Goal: Information Seeking & Learning: Learn about a topic

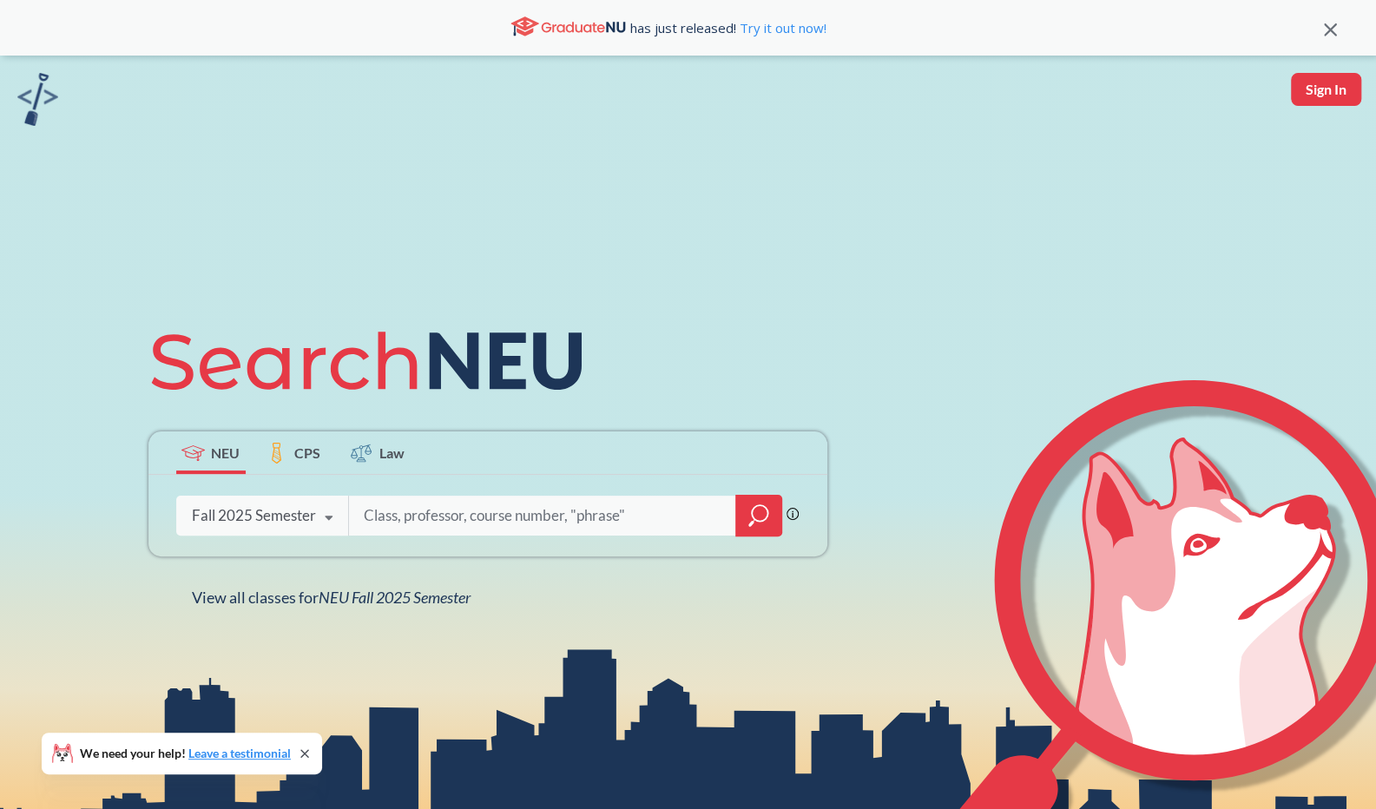
click at [506, 521] on input "search" at bounding box center [542, 516] width 361 height 36
click at [510, 519] on input "search" at bounding box center [542, 516] width 361 height 36
type input "seo"
click at [762, 512] on icon "magnifying glass" at bounding box center [759, 516] width 21 height 24
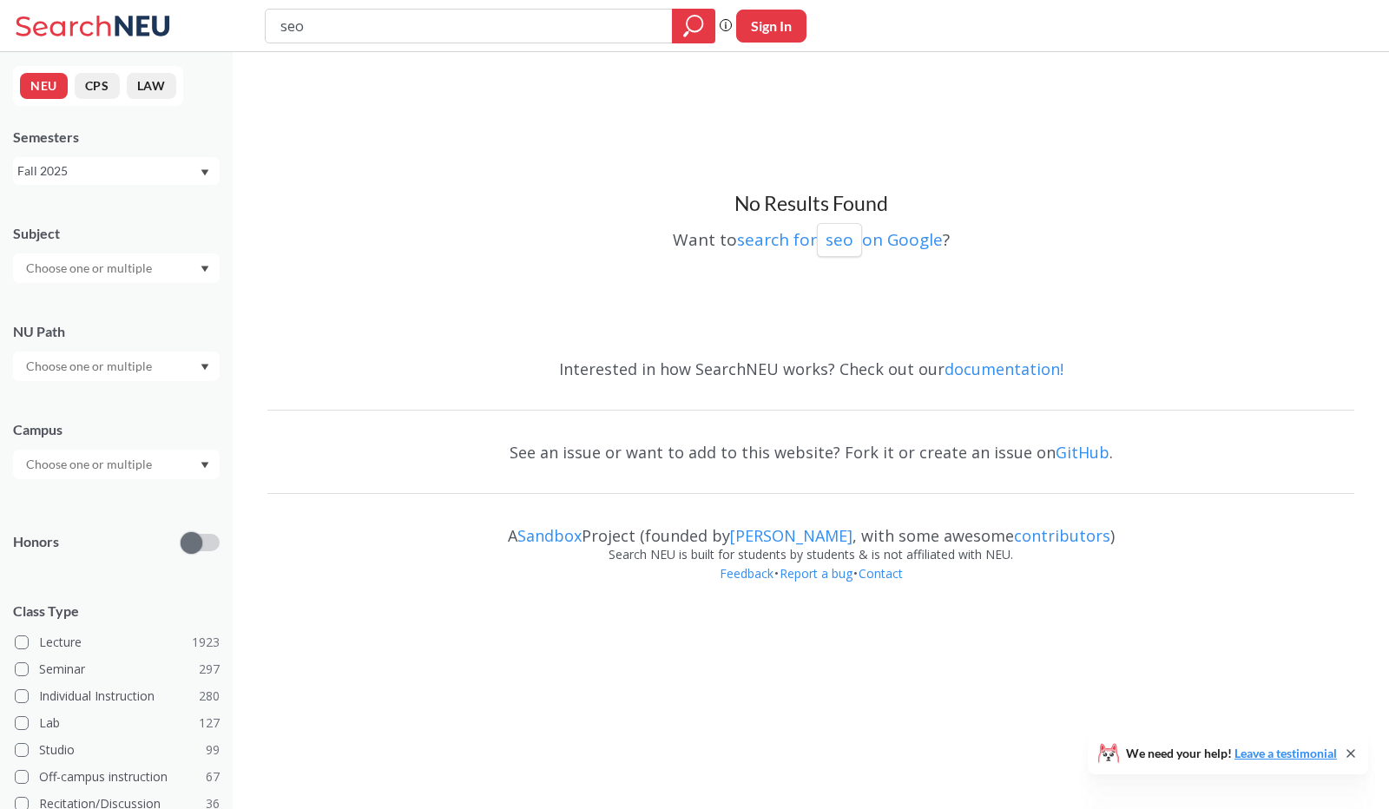
click at [205, 276] on div at bounding box center [116, 269] width 207 height 30
click at [135, 266] on input "text" at bounding box center [90, 268] width 146 height 21
type input "mathematics"
drag, startPoint x: 306, startPoint y: 34, endPoint x: 279, endPoint y: 34, distance: 26.9
click at [279, 34] on input "seo" at bounding box center [469, 26] width 381 height 30
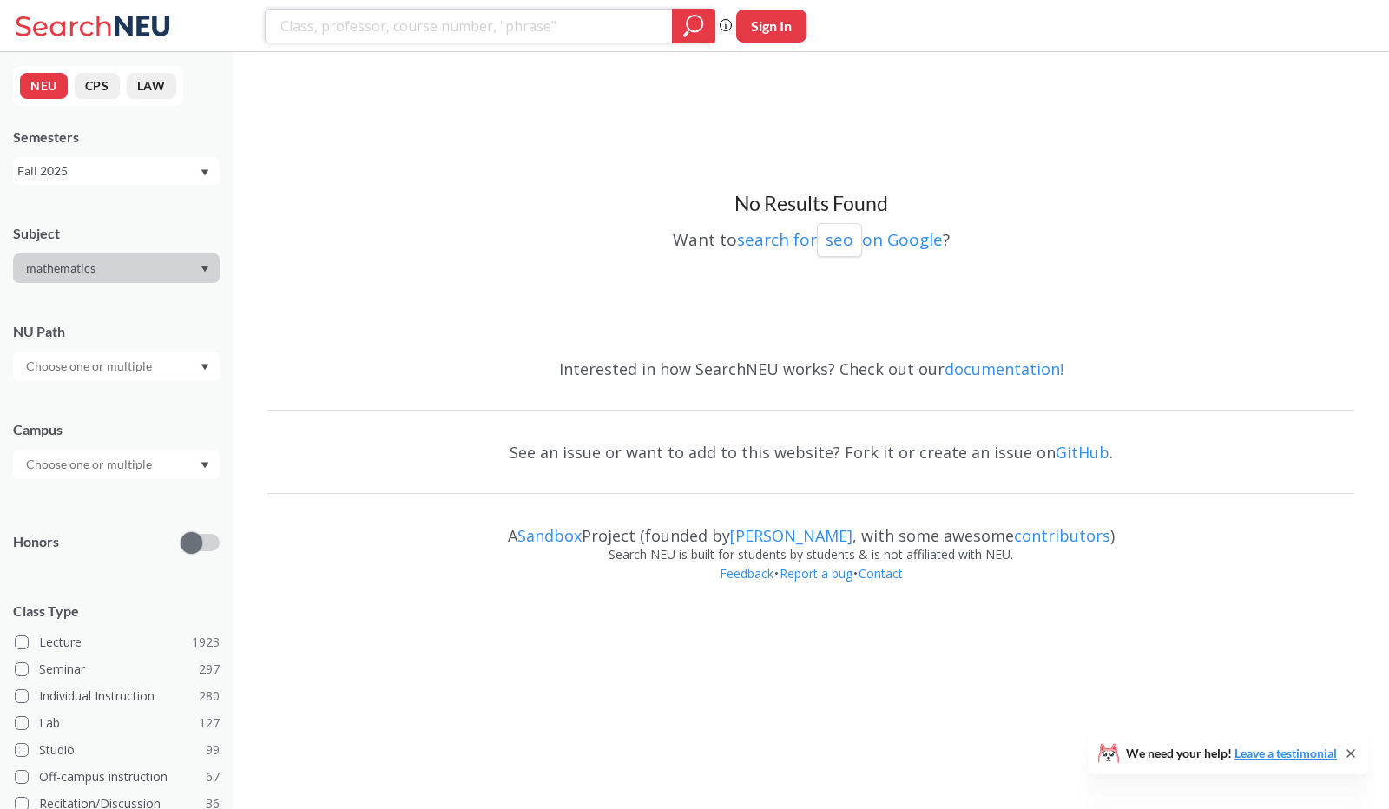
click at [321, 32] on input "search" at bounding box center [469, 26] width 381 height 30
click at [179, 274] on div "mathematics" at bounding box center [116, 269] width 207 height 30
click at [297, 32] on input "search" at bounding box center [469, 26] width 381 height 30
type input "sumi seo"
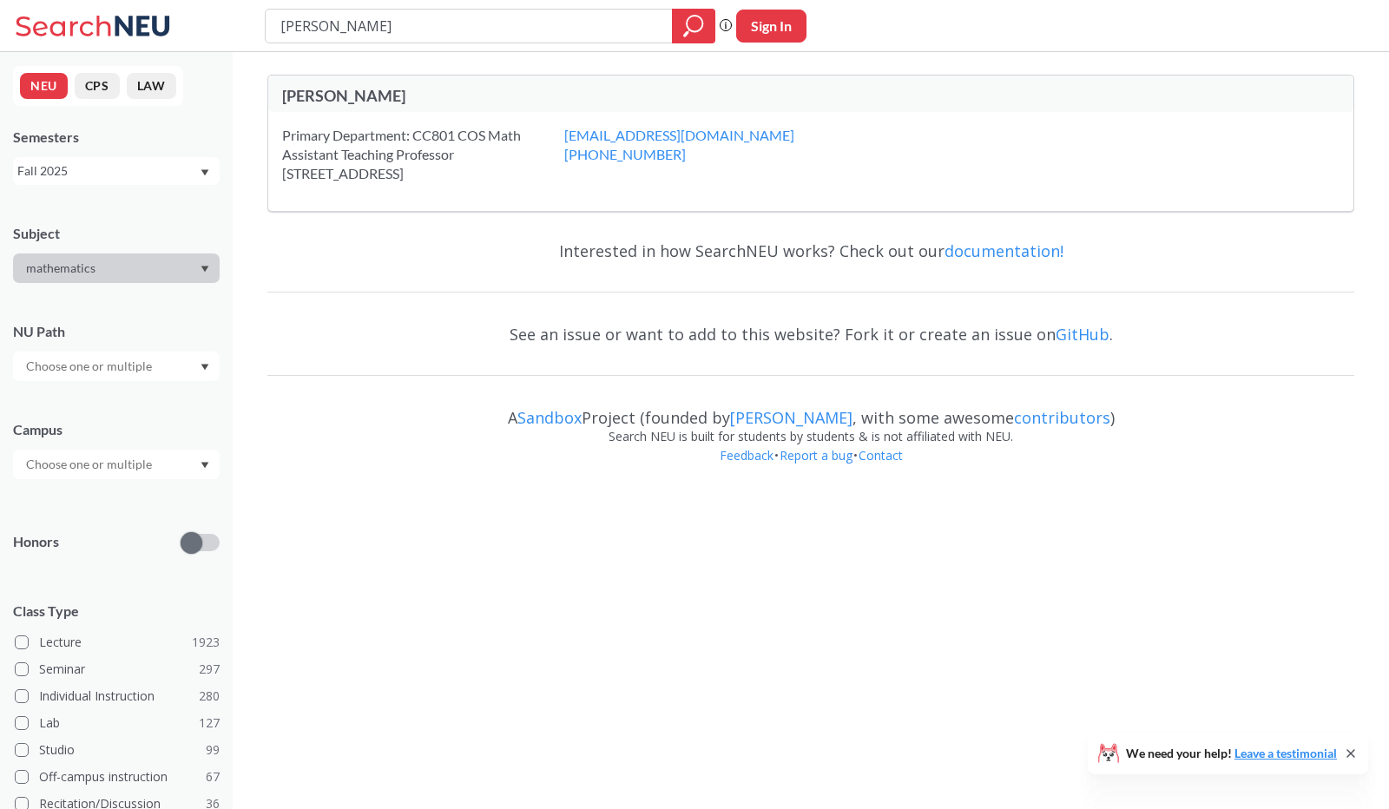
drag, startPoint x: 358, startPoint y: 33, endPoint x: 288, endPoint y: 18, distance: 71.0
click at [288, 18] on input "sumi seo" at bounding box center [469, 26] width 381 height 30
type input "s"
type input "math 2341"
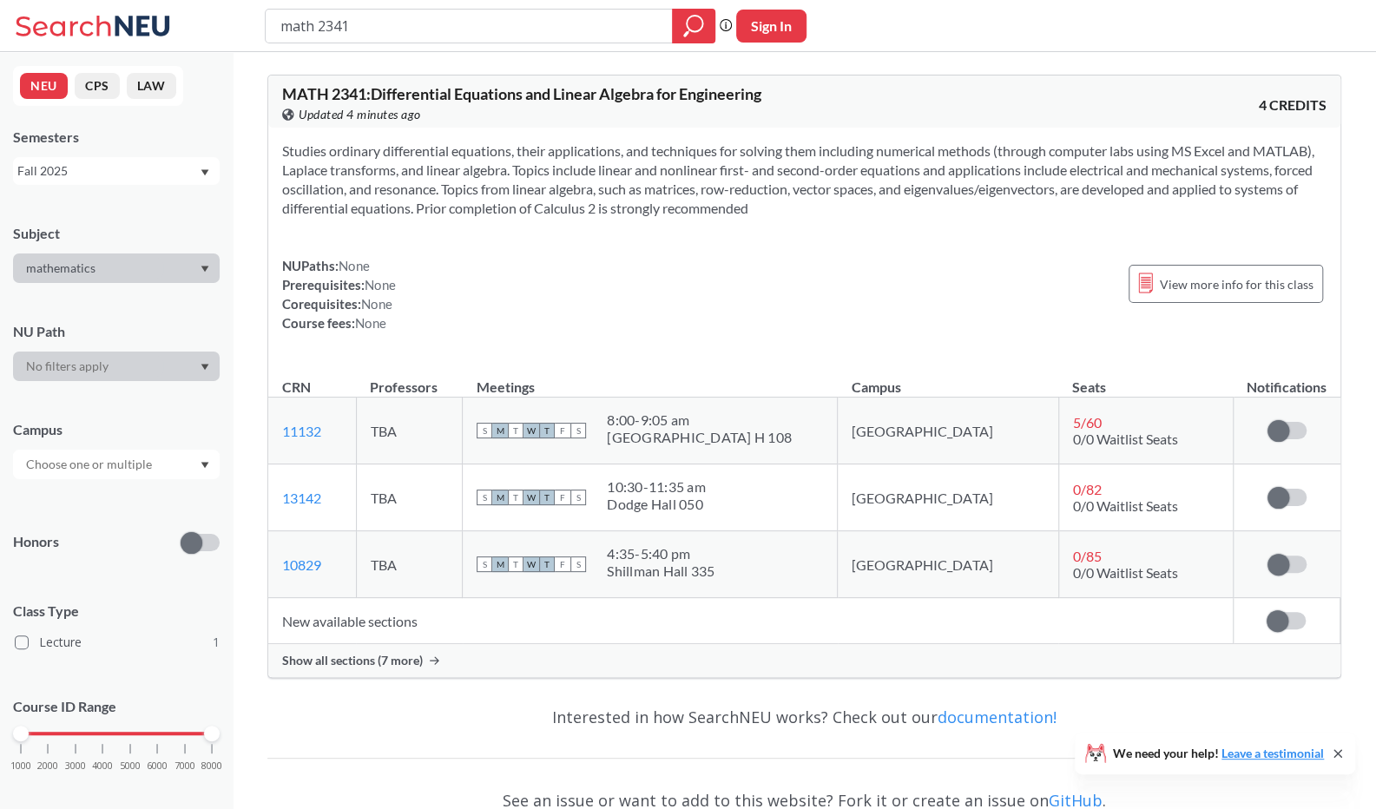
click at [398, 663] on span "Show all sections (7 more)" at bounding box center [352, 661] width 141 height 16
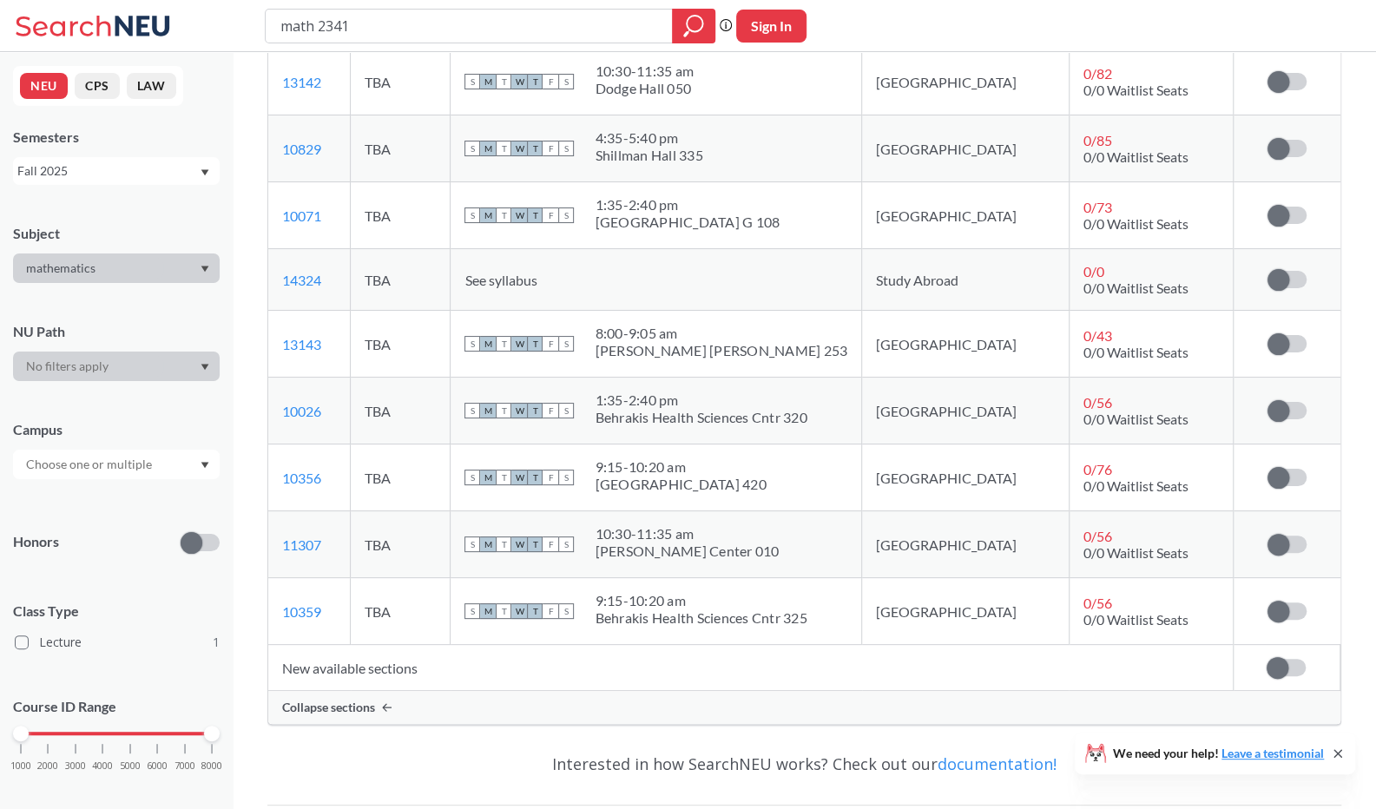
scroll to position [414, 0]
click at [307, 545] on link "11307" at bounding box center [301, 546] width 39 height 16
click at [738, 548] on div "Knowles Center 010" at bounding box center [687, 552] width 184 height 17
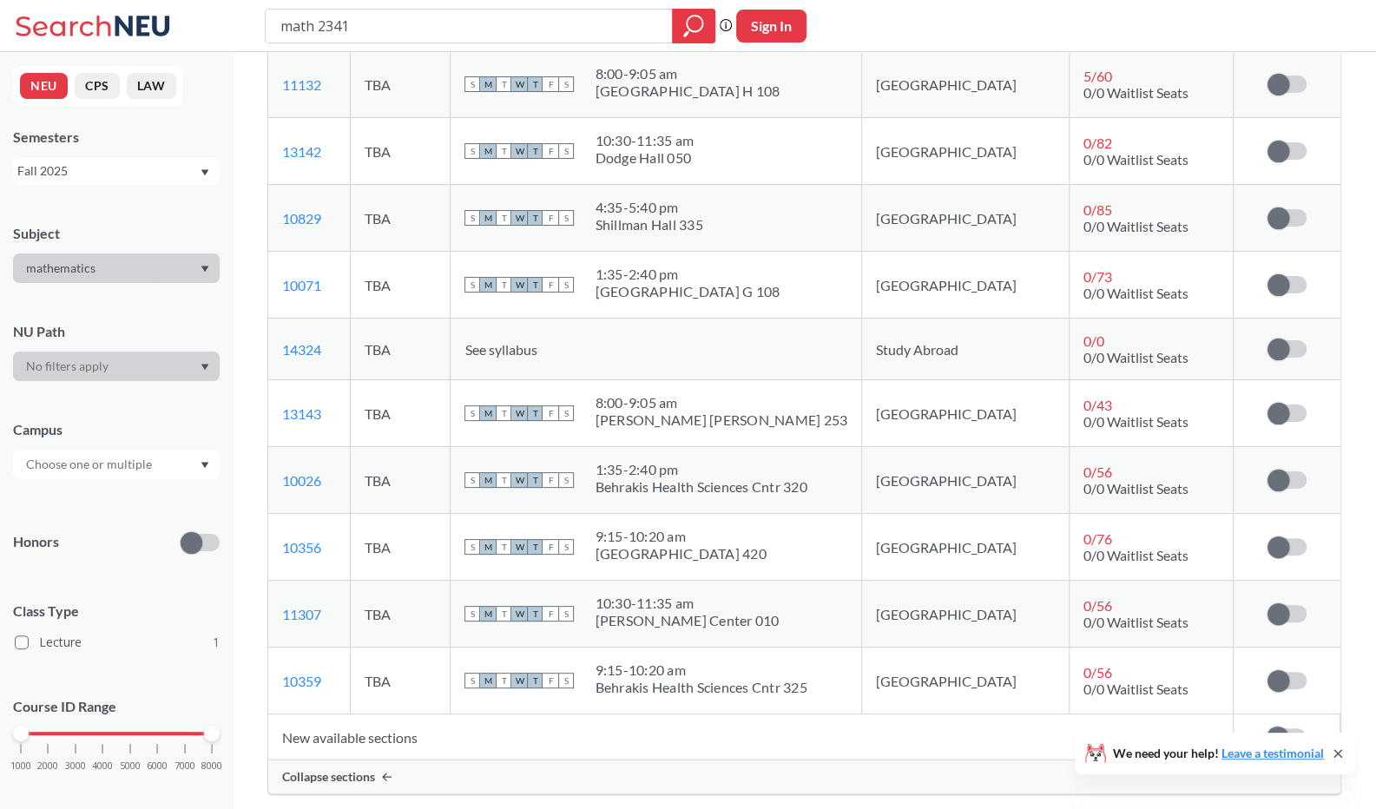
scroll to position [343, 0]
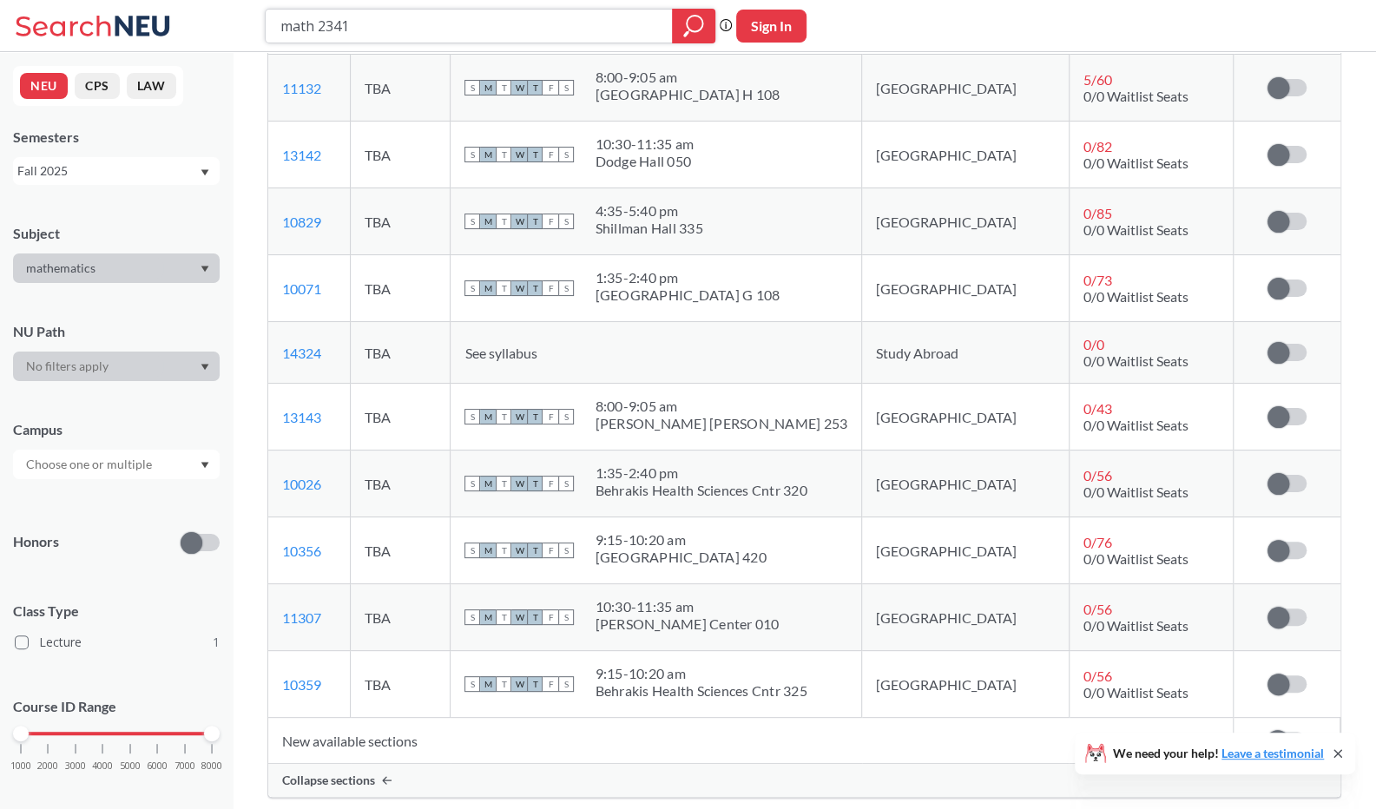
click at [354, 24] on input "math 2341" at bounding box center [469, 26] width 381 height 30
type input "math 2321"
click at [693, 26] on icon "magnifying glass" at bounding box center [693, 26] width 21 height 24
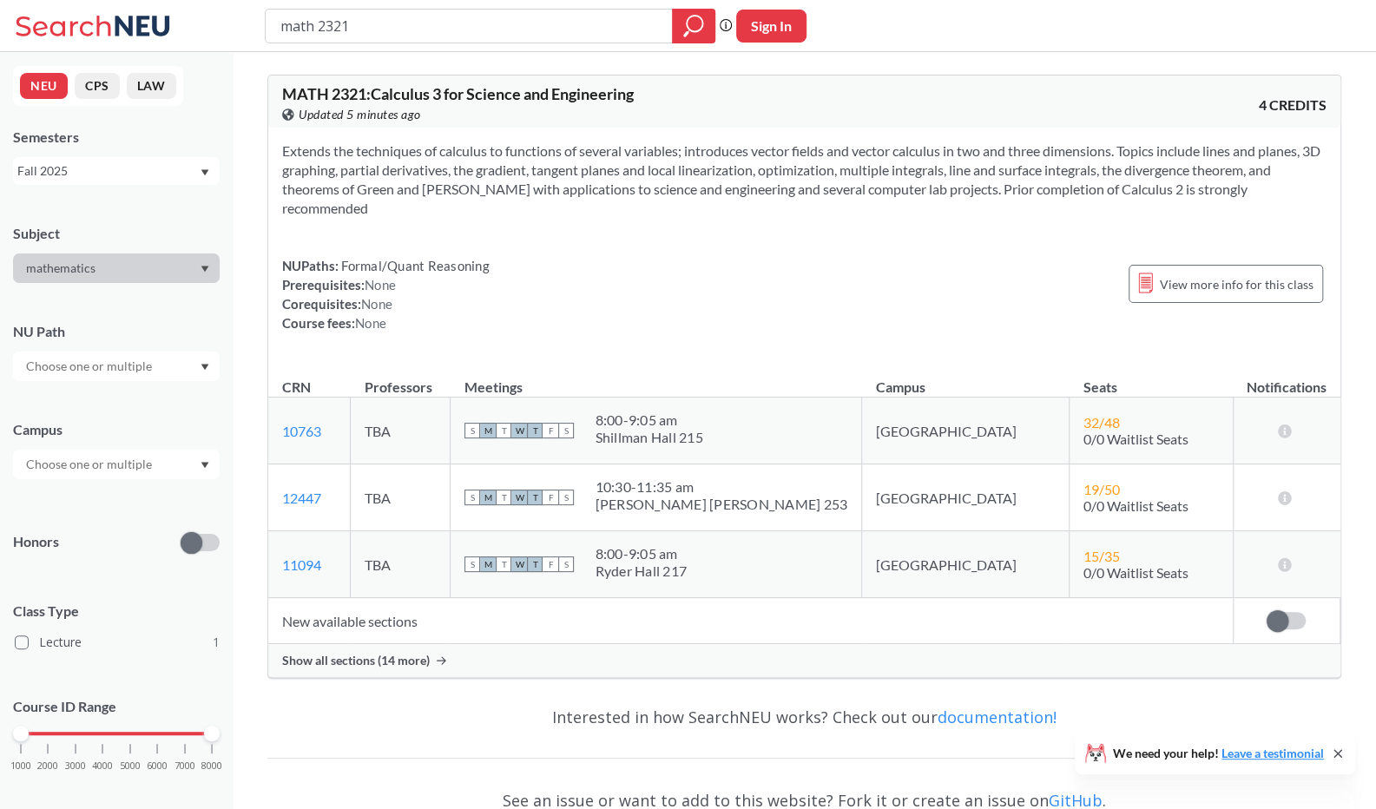
click at [410, 653] on span "Show all sections (14 more)" at bounding box center [356, 661] width 148 height 16
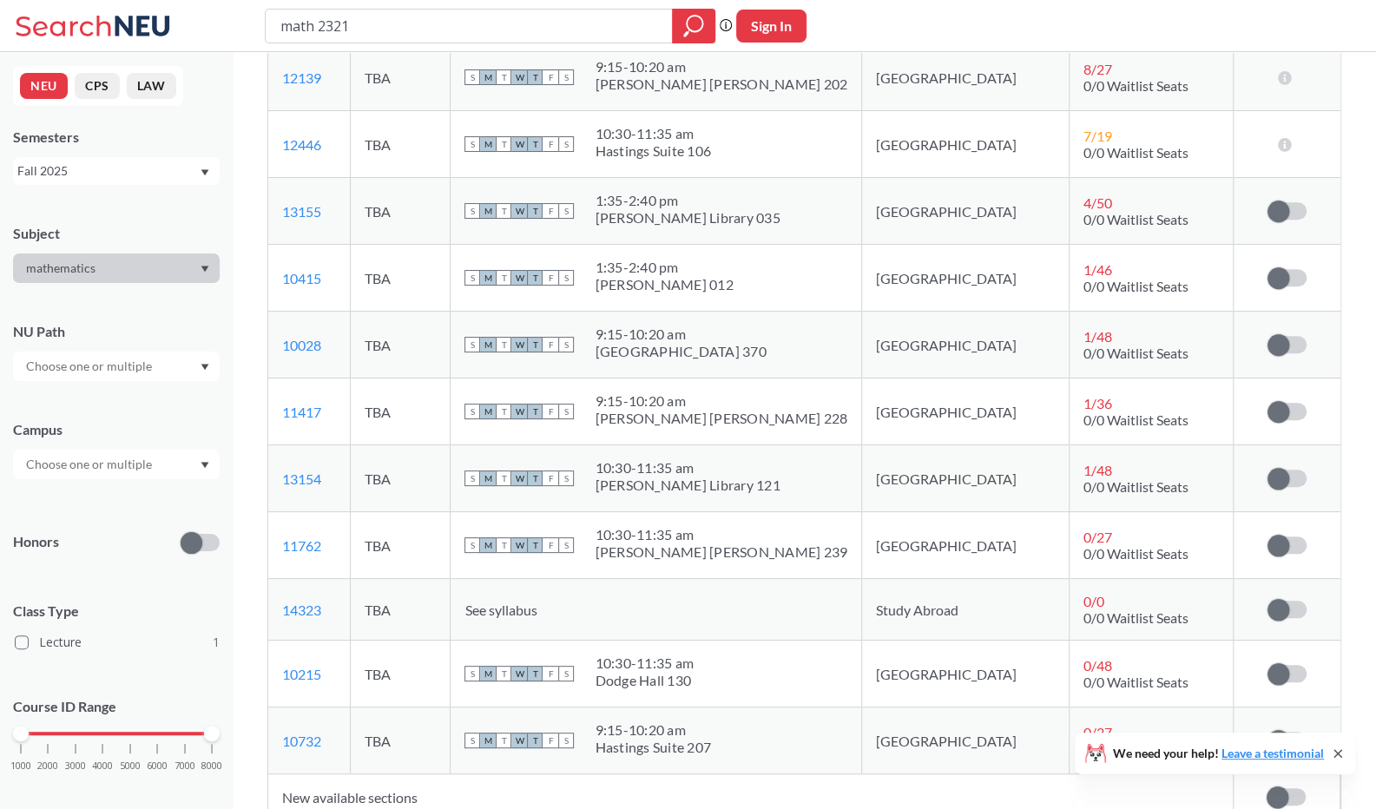
scroll to position [803, 0]
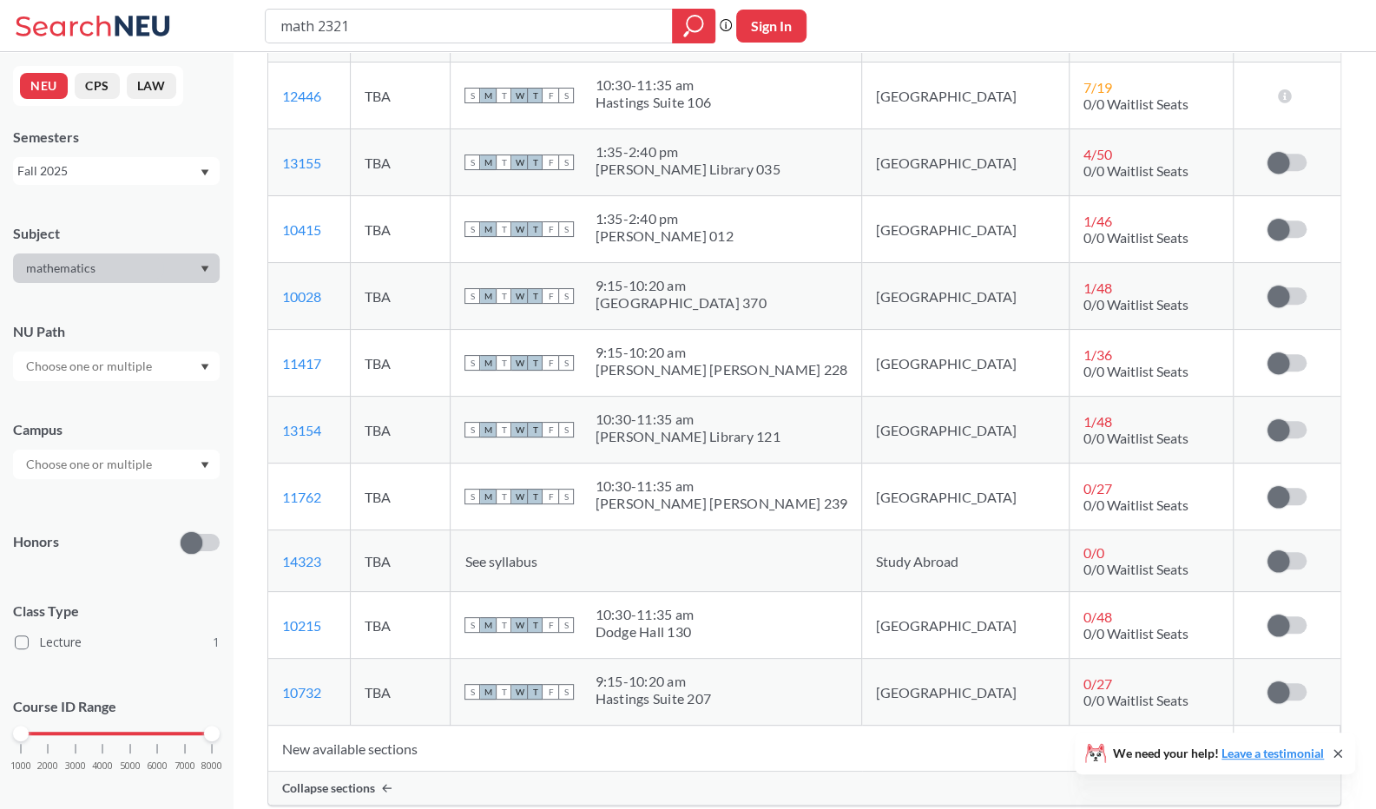
click at [1302, 488] on label at bounding box center [1287, 496] width 39 height 17
click at [1268, 488] on input "checkbox" at bounding box center [1268, 488] width 0 height 0
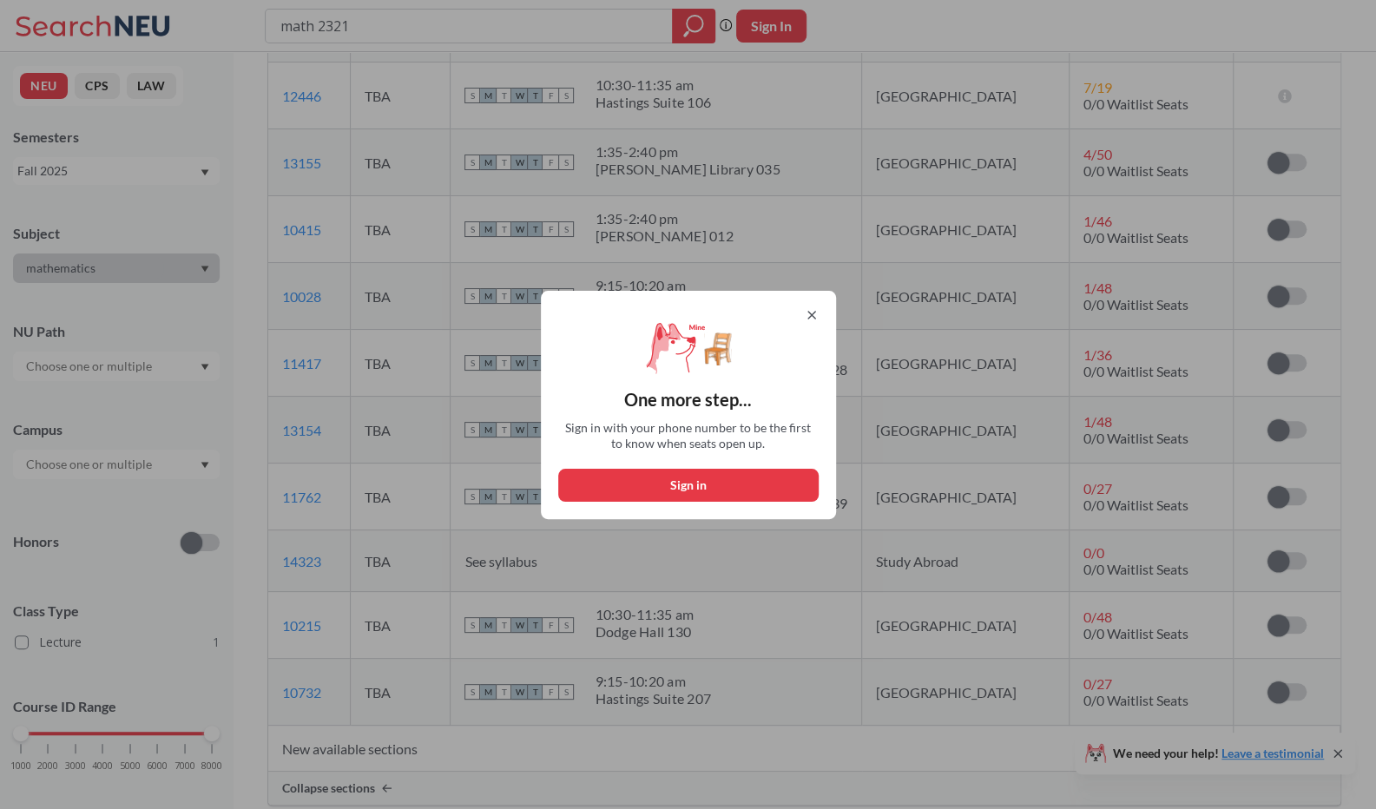
click at [751, 483] on button "Sign in" at bounding box center [688, 485] width 261 height 33
select select "US"
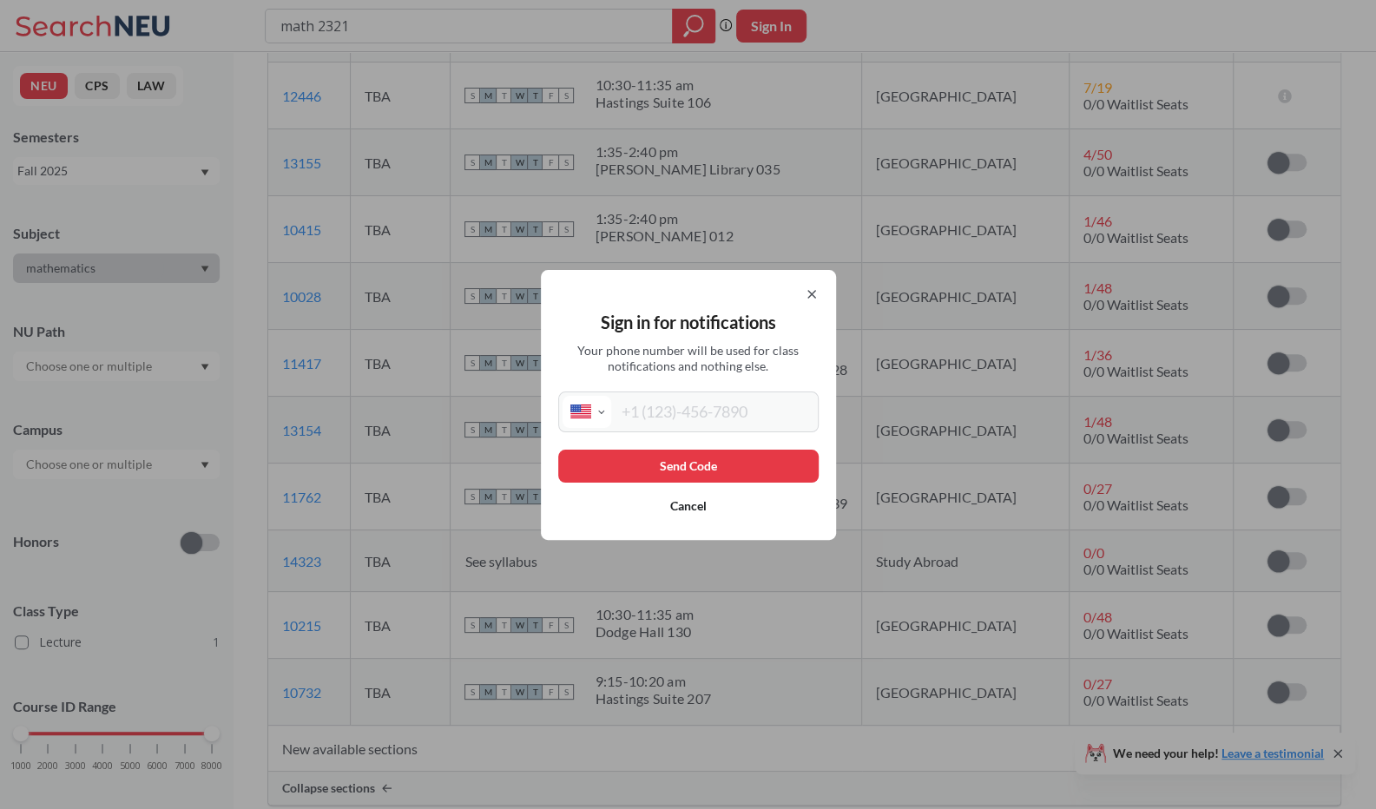
click at [751, 483] on div "Send Code Cancel" at bounding box center [688, 486] width 261 height 73
click at [709, 419] on input "tel" at bounding box center [712, 412] width 203 height 32
type input "[PHONE_NUMBER]"
click at [723, 459] on button "Send Code" at bounding box center [688, 466] width 261 height 33
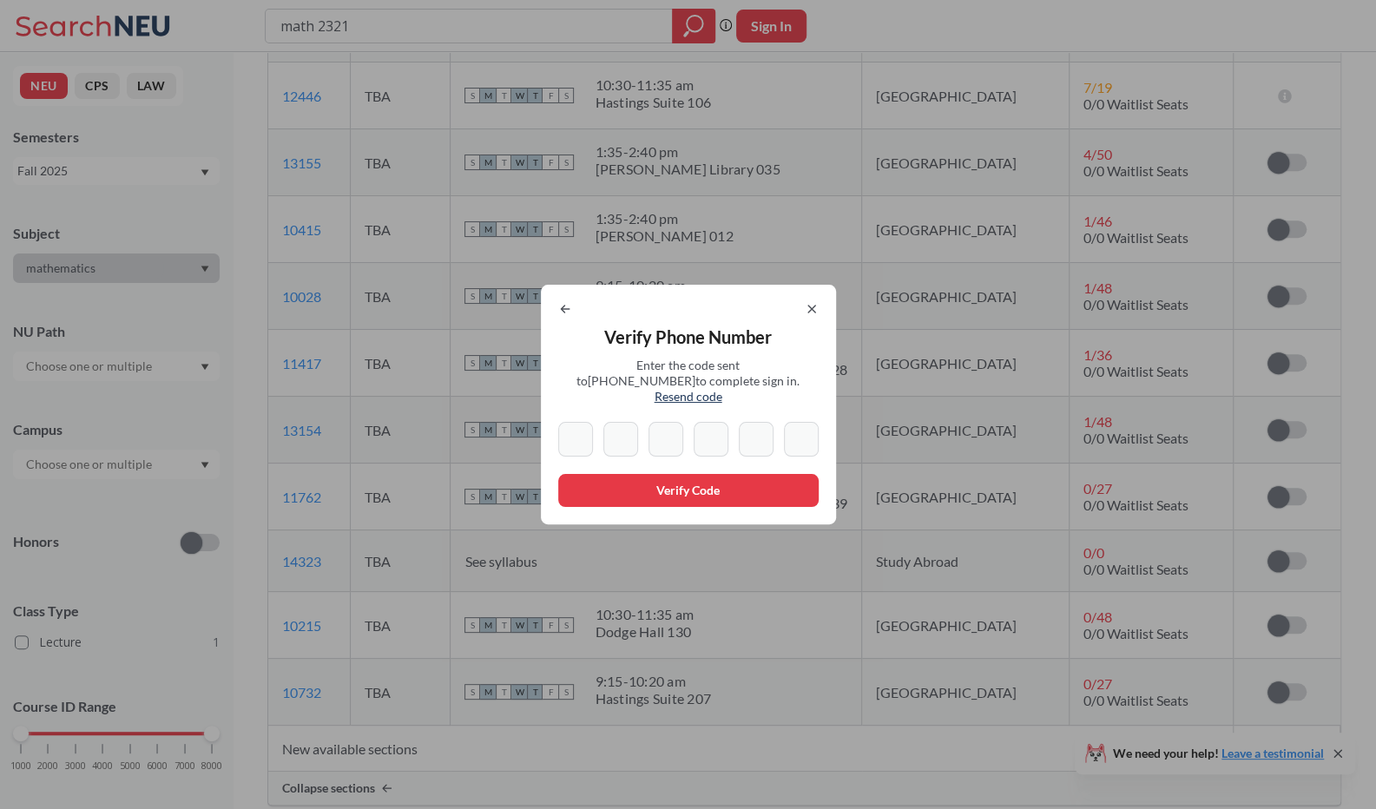
type input "5"
type input "2"
type input "5"
type input "7"
type input "5"
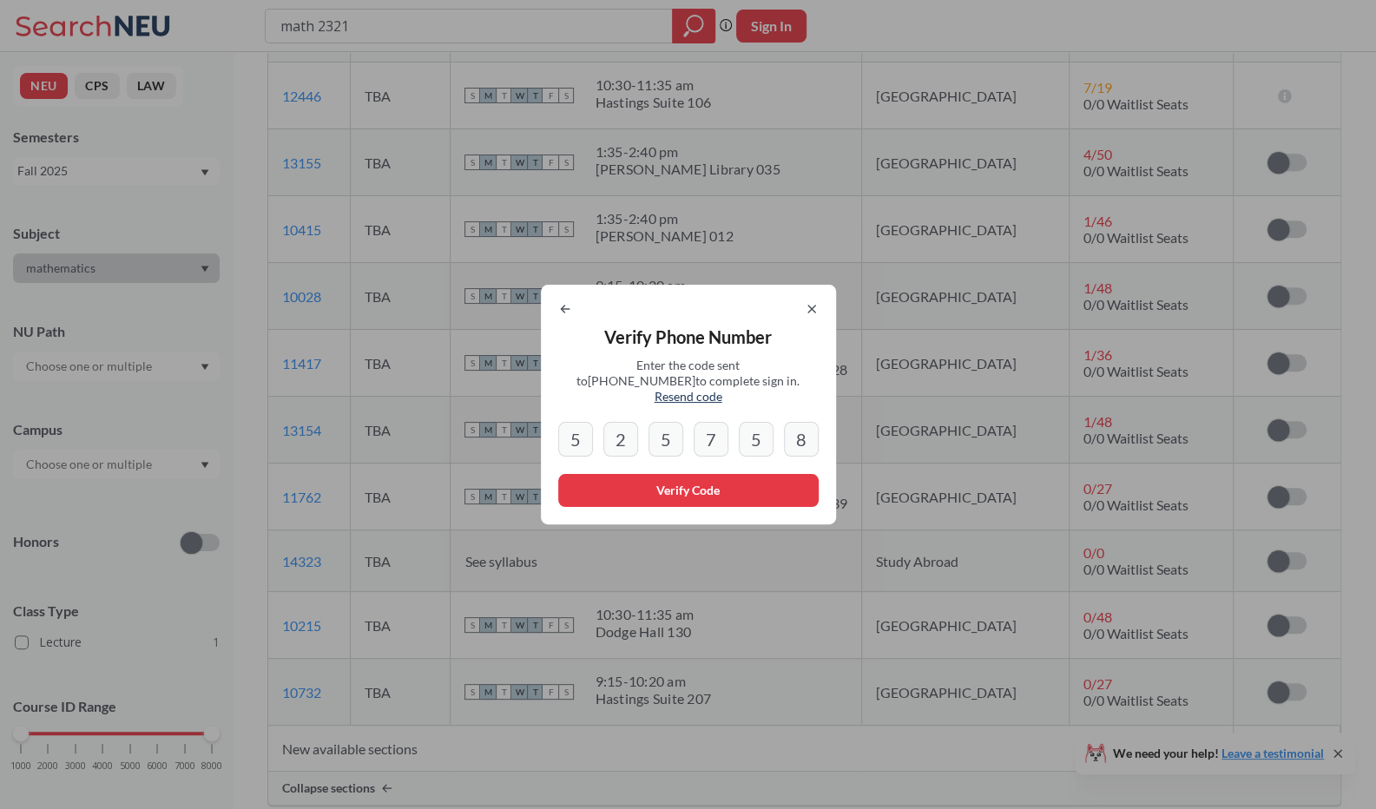
click at [813, 426] on input "8" at bounding box center [801, 439] width 35 height 35
click at [803, 432] on input "8" at bounding box center [801, 439] width 35 height 35
drag, startPoint x: 808, startPoint y: 432, endPoint x: 797, endPoint y: 428, distance: 11.3
click at [797, 428] on input "8" at bounding box center [801, 439] width 35 height 35
drag, startPoint x: 814, startPoint y: 428, endPoint x: 796, endPoint y: 427, distance: 17.4
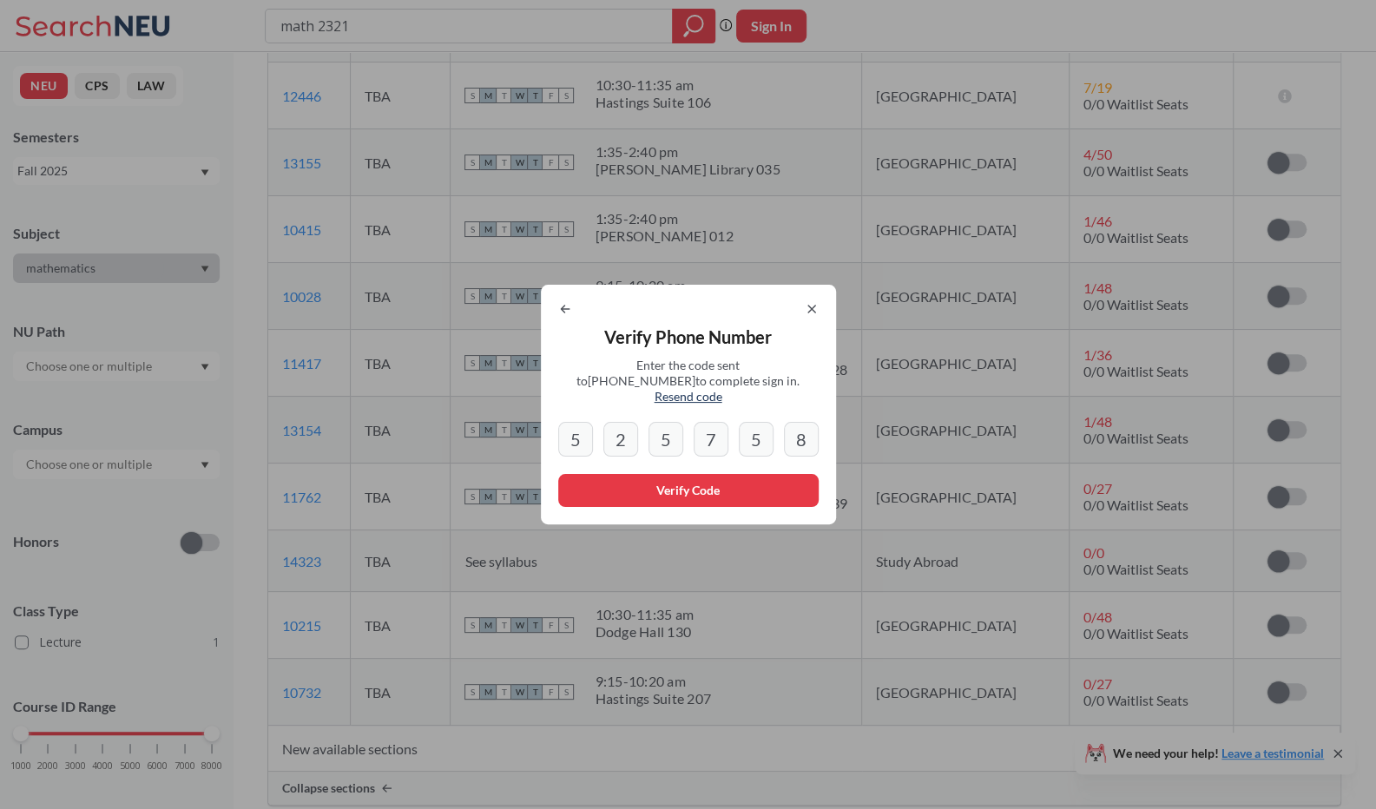
click at [796, 427] on input "8" at bounding box center [801, 439] width 35 height 35
click at [759, 426] on input "5" at bounding box center [756, 439] width 35 height 35
type input "8"
click at [818, 312] on icon at bounding box center [812, 309] width 14 height 14
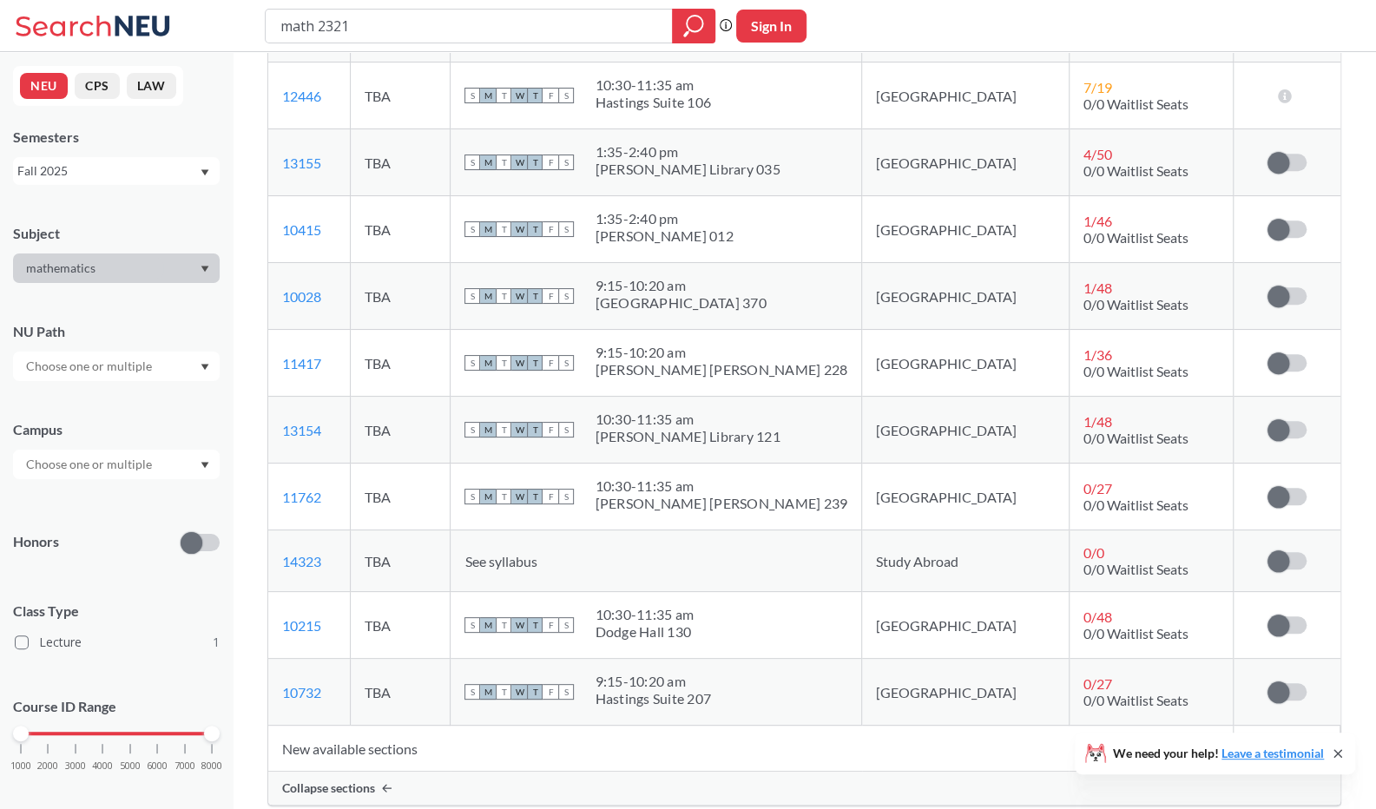
click at [1304, 488] on label at bounding box center [1287, 496] width 39 height 17
click at [1268, 488] on input "checkbox" at bounding box center [1268, 488] width 0 height 0
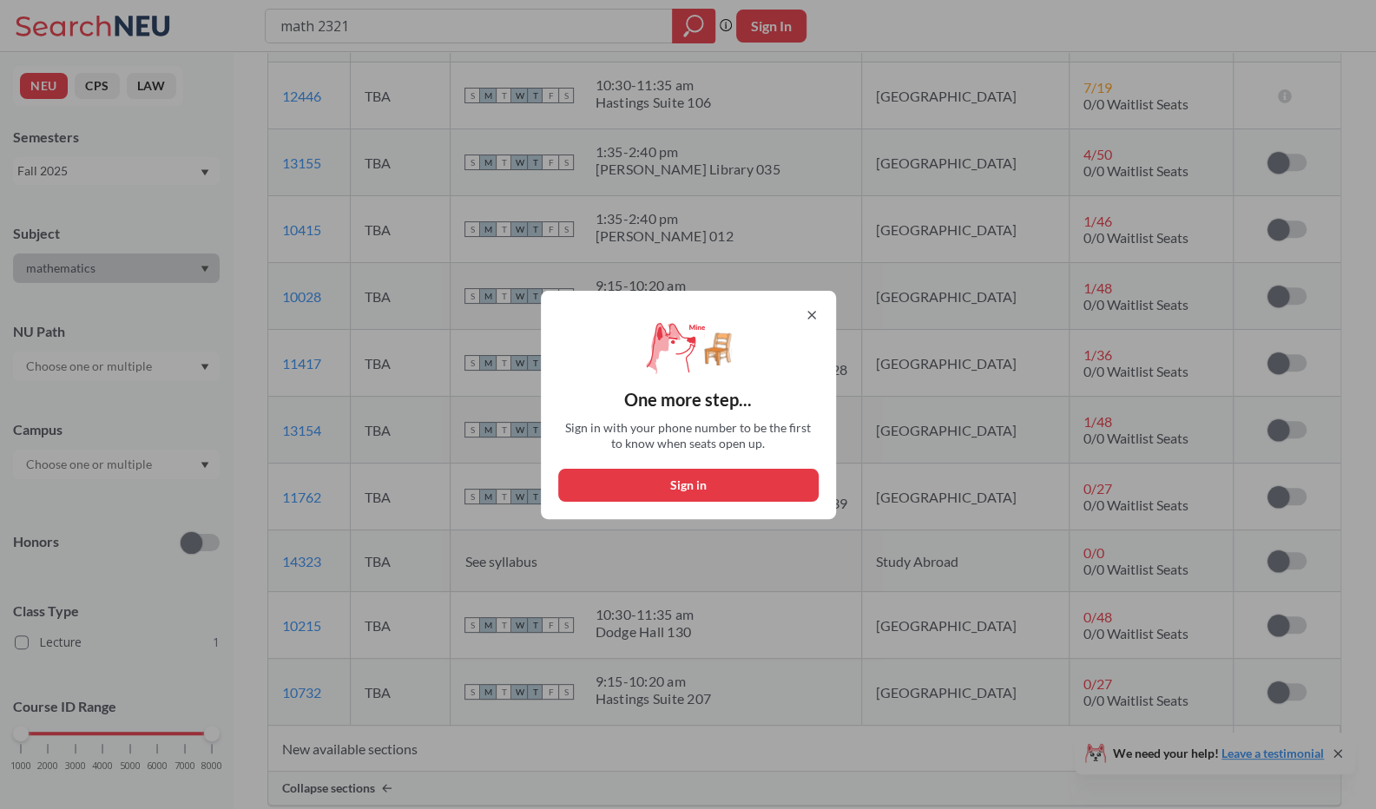
click at [710, 478] on button "Sign in" at bounding box center [688, 485] width 261 height 33
select select "US"
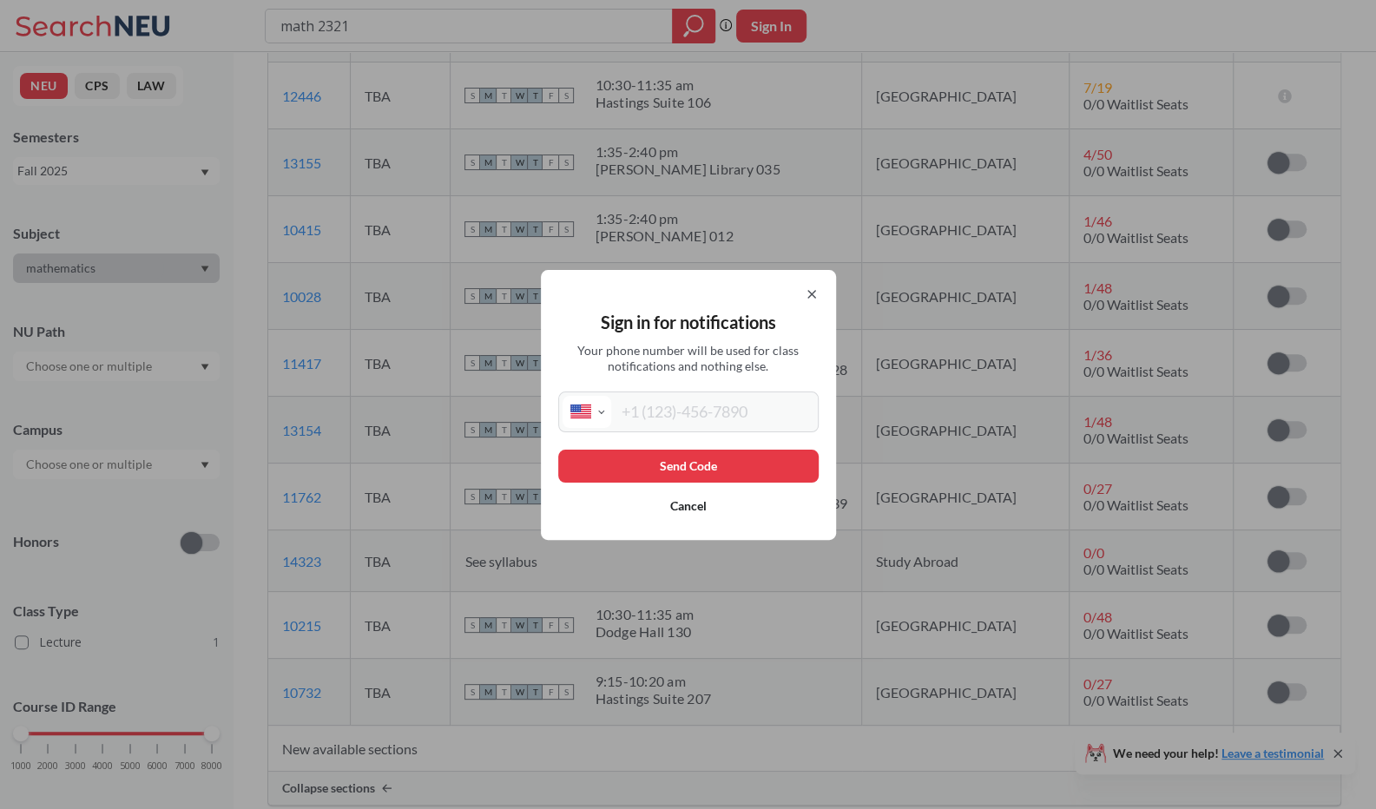
click at [678, 410] on input "tel" at bounding box center [712, 412] width 203 height 32
type input "[PHONE_NUMBER]"
click at [705, 460] on button "Send Code" at bounding box center [688, 466] width 261 height 33
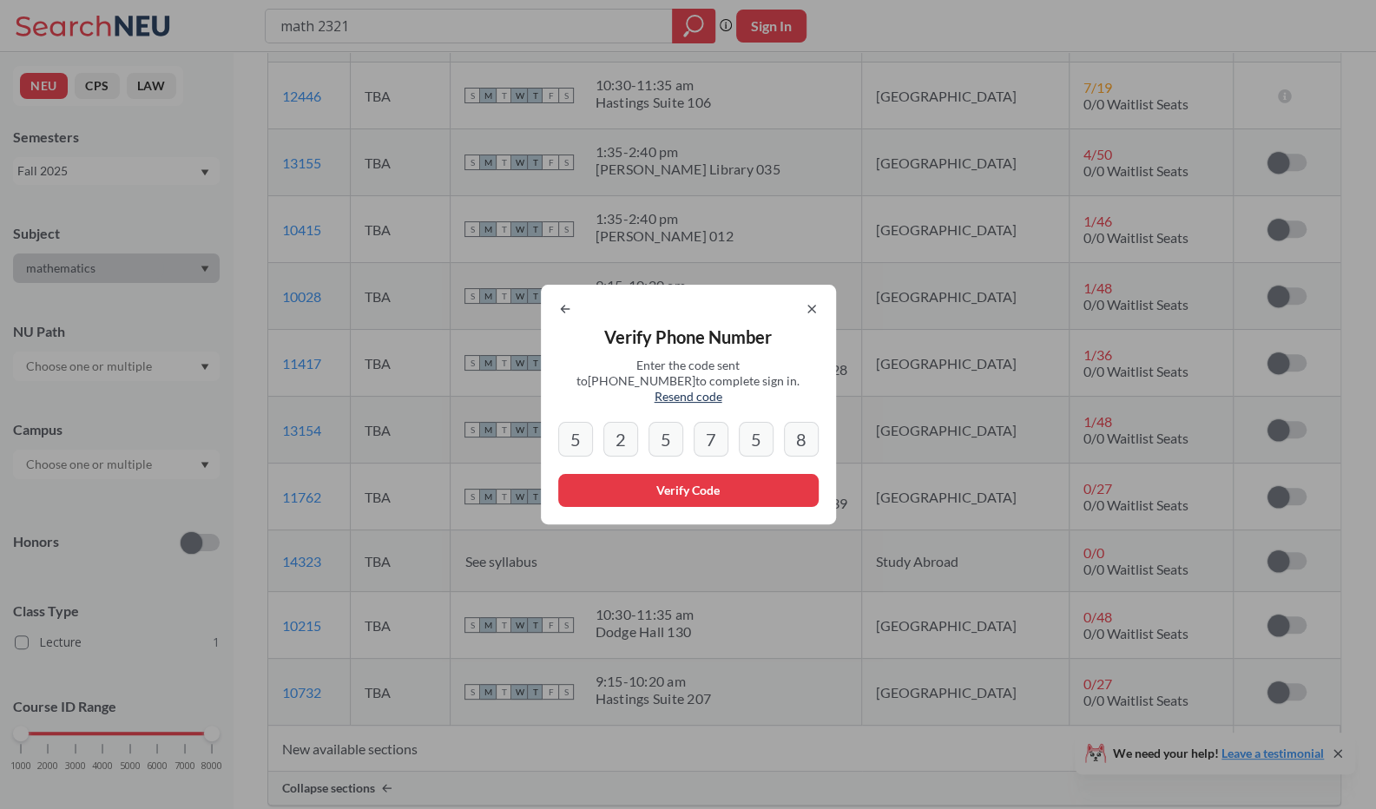
click at [808, 434] on input "8" at bounding box center [801, 439] width 35 height 35
drag, startPoint x: 801, startPoint y: 432, endPoint x: 815, endPoint y: 433, distance: 14.8
click at [815, 433] on input "8" at bounding box center [801, 439] width 35 height 35
click at [683, 482] on button "Verify Code" at bounding box center [688, 490] width 261 height 33
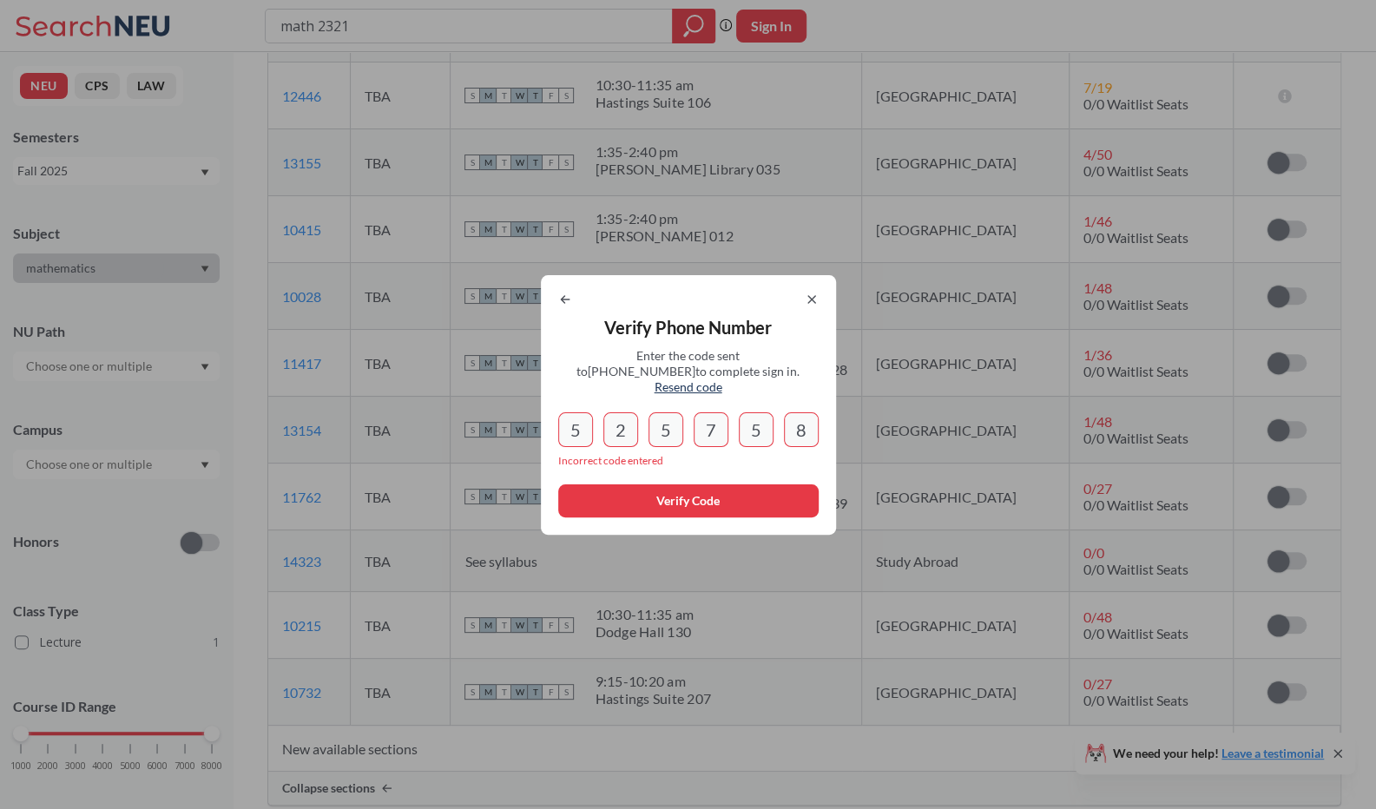
click at [723, 380] on span "Resend code" at bounding box center [689, 386] width 68 height 15
click at [799, 421] on input "8" at bounding box center [801, 429] width 35 height 35
type input "8"
click at [815, 303] on icon at bounding box center [811, 299] width 7 height 7
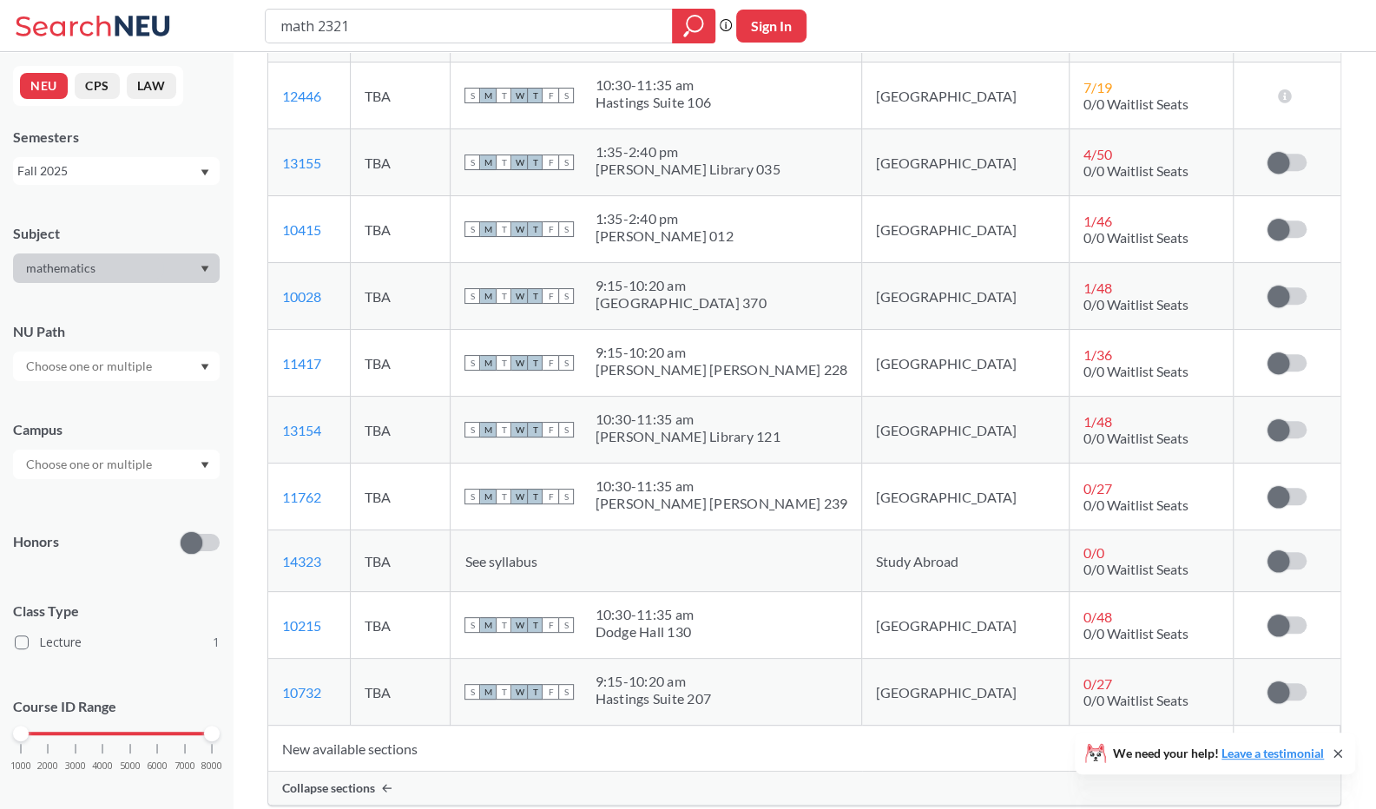
click at [1296, 485] on td "Sign in to subscribe for notifications." at bounding box center [1286, 497] width 107 height 67
click at [1297, 488] on label at bounding box center [1287, 496] width 39 height 17
click at [1268, 488] on input "checkbox" at bounding box center [1268, 488] width 0 height 0
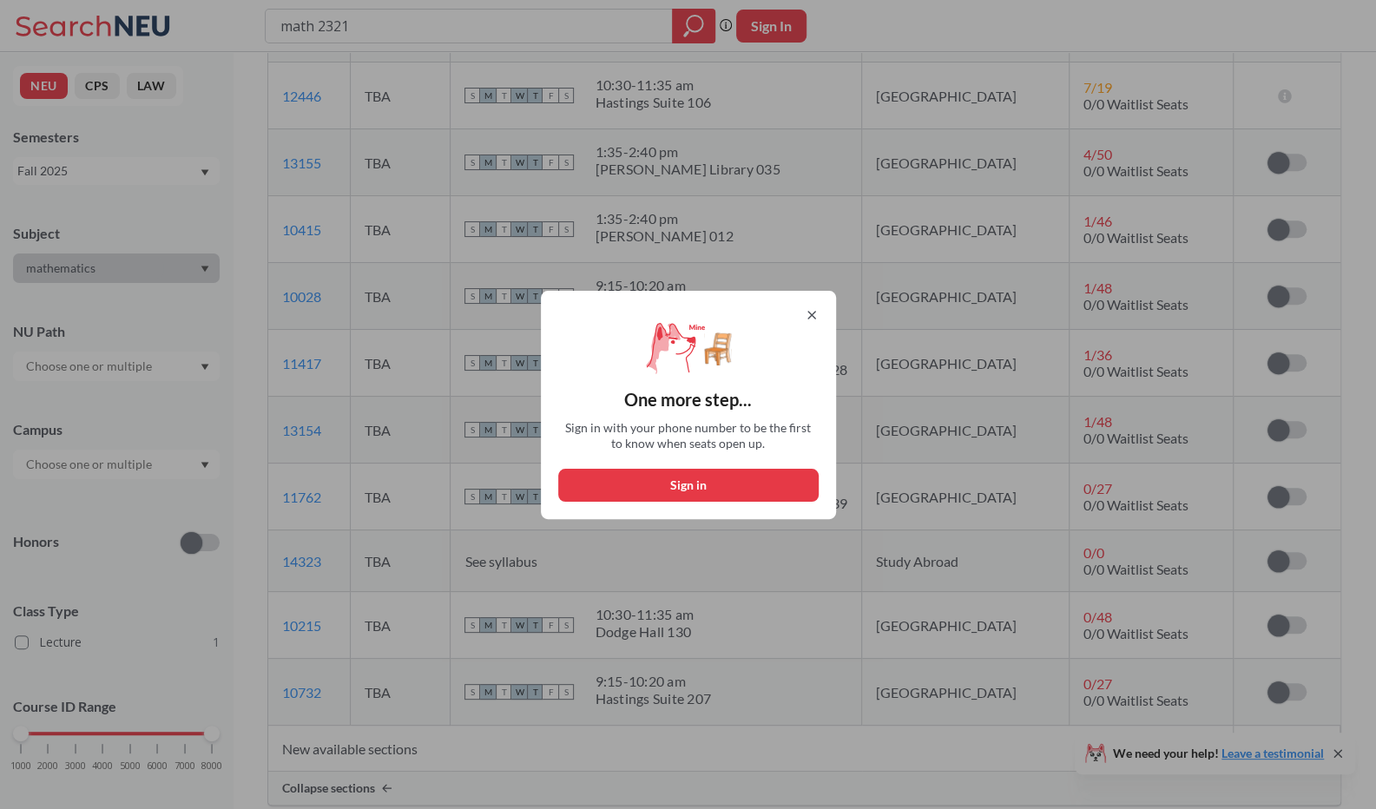
click at [700, 484] on button "Sign in" at bounding box center [688, 485] width 261 height 33
select select "US"
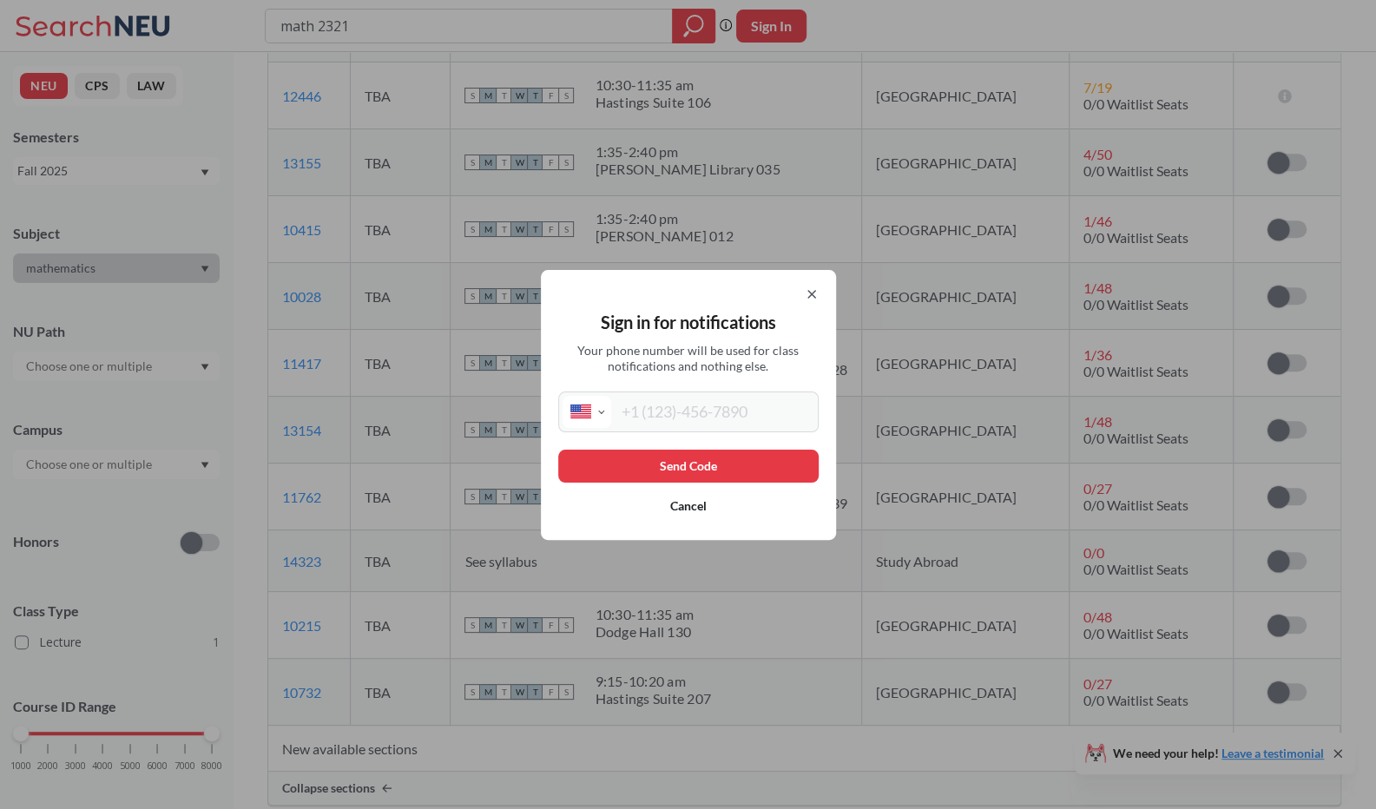
click at [646, 422] on input "tel" at bounding box center [712, 412] width 203 height 32
type input "[PHONE_NUMBER]"
click at [698, 459] on button "Send Code" at bounding box center [688, 466] width 261 height 33
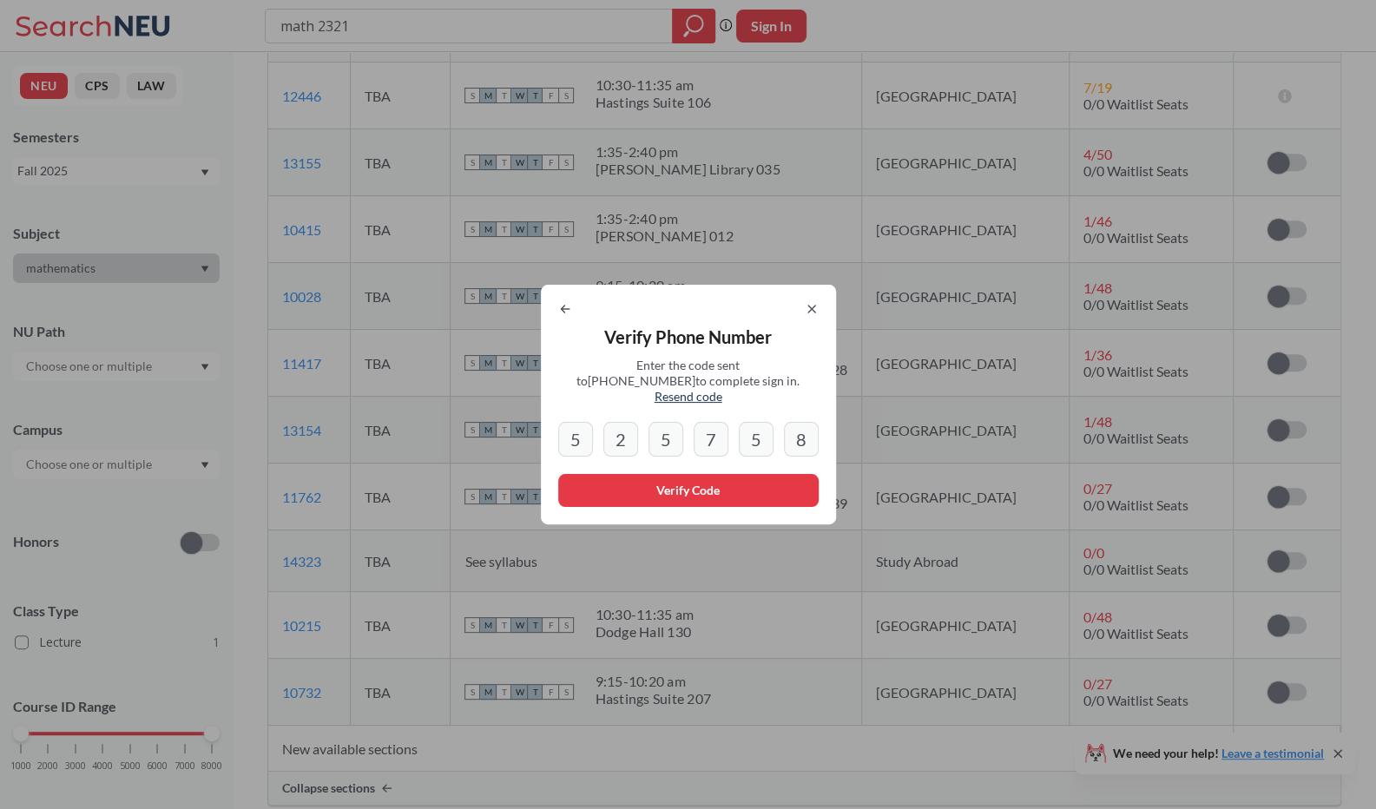
drag, startPoint x: 795, startPoint y: 430, endPoint x: 811, endPoint y: 431, distance: 15.7
click at [811, 431] on input "8" at bounding box center [801, 439] width 35 height 35
drag, startPoint x: 591, startPoint y: 432, endPoint x: 568, endPoint y: 434, distance: 22.7
click at [568, 434] on input "5" at bounding box center [575, 439] width 35 height 35
type input "8"
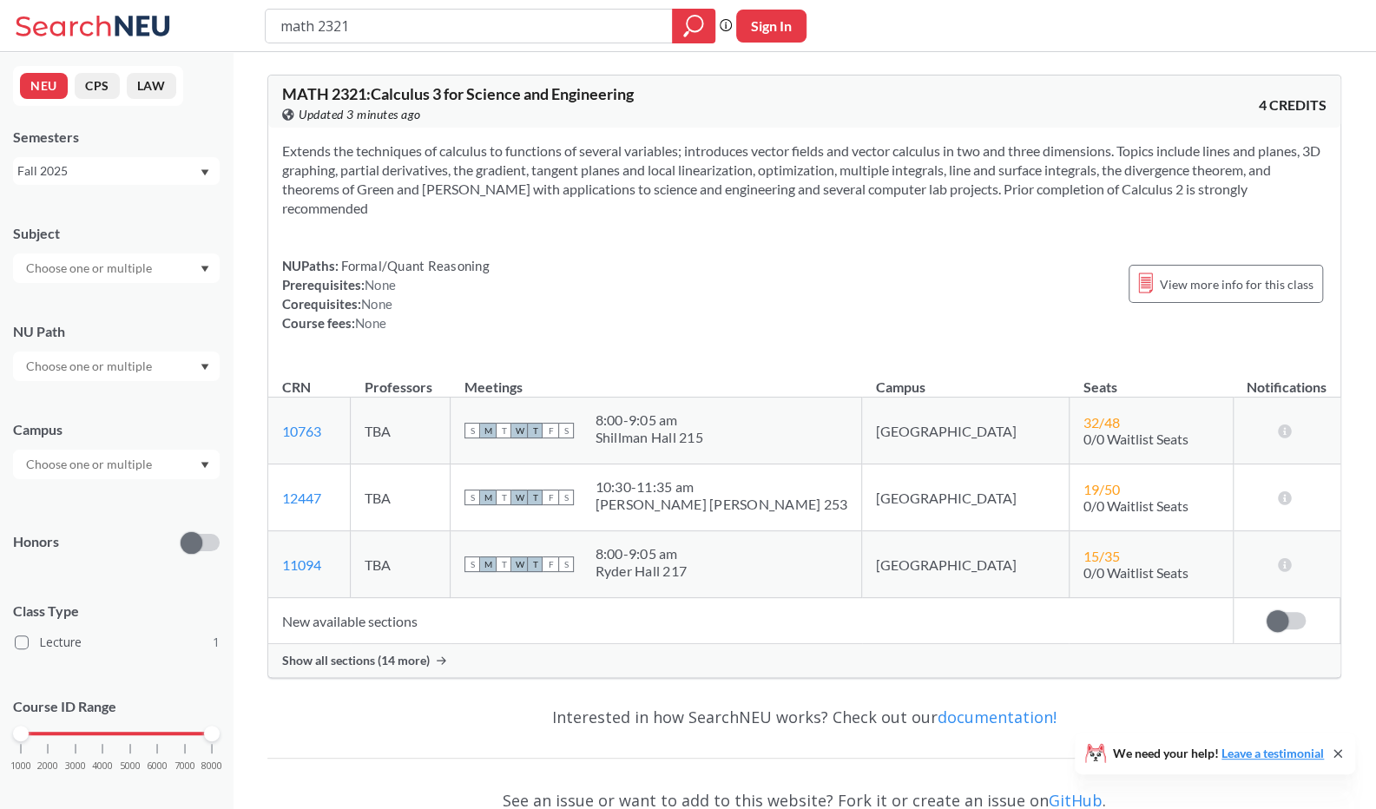
click at [426, 653] on span "Show all sections (14 more)" at bounding box center [356, 661] width 148 height 16
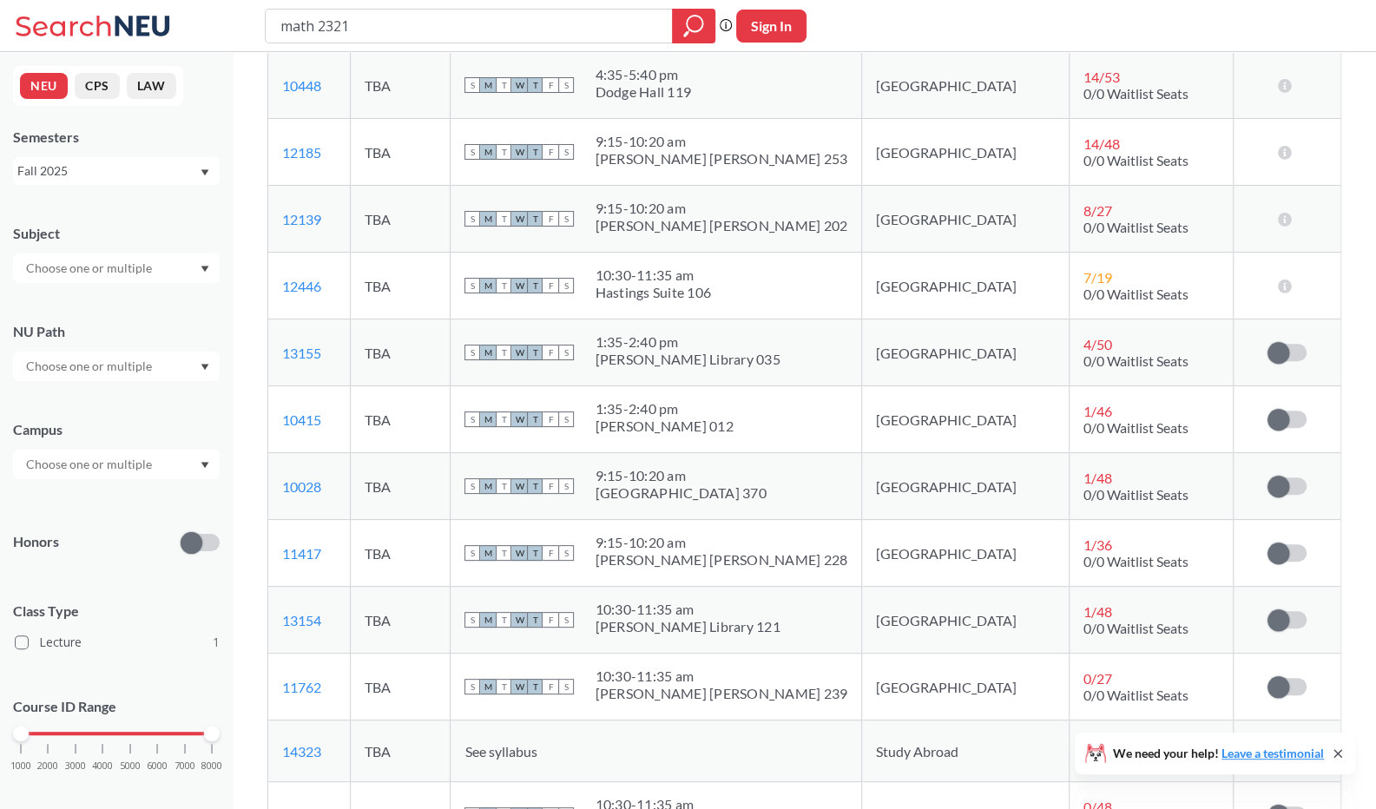
scroll to position [614, 0]
click at [1299, 677] on label at bounding box center [1287, 685] width 39 height 17
click at [1268, 677] on input "checkbox" at bounding box center [1268, 677] width 0 height 0
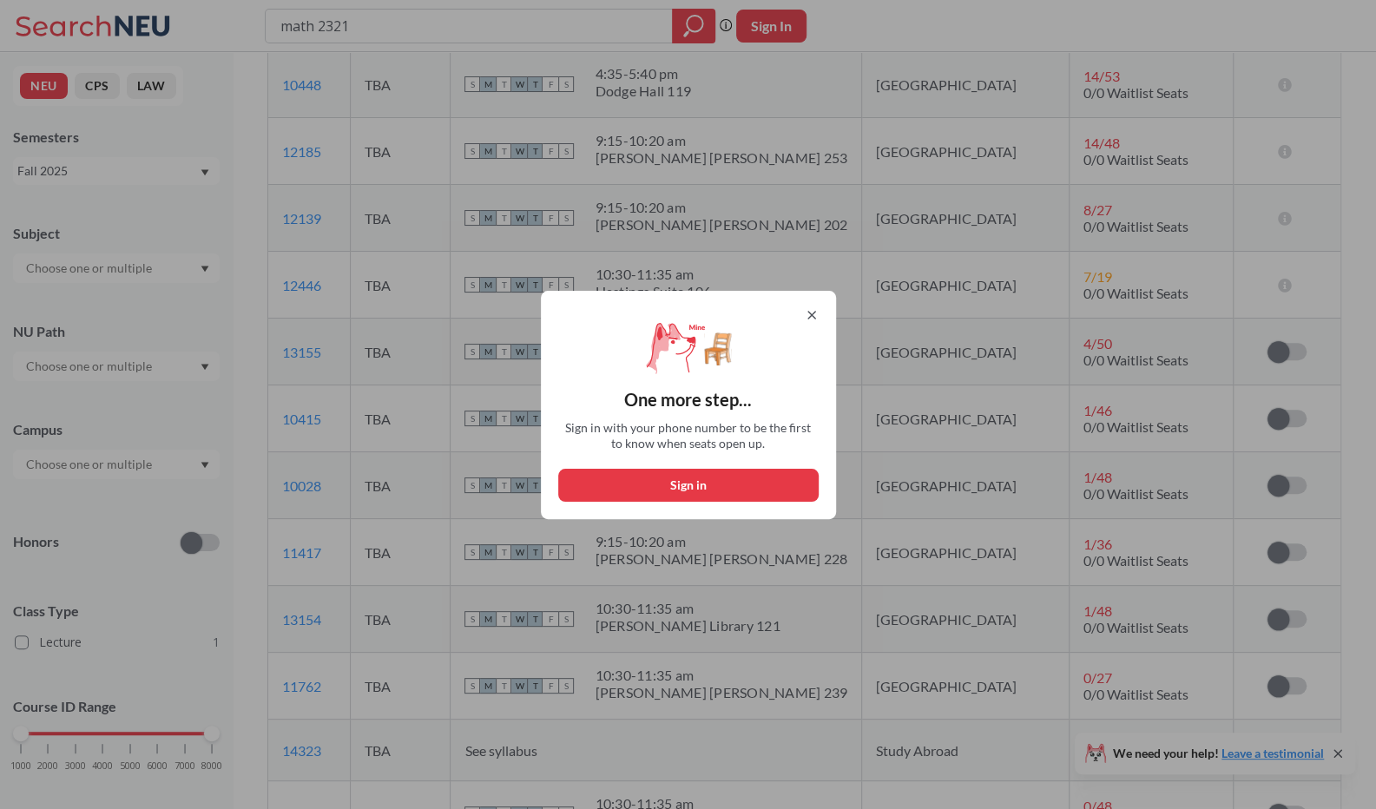
click at [741, 479] on button "Sign in" at bounding box center [688, 485] width 261 height 33
select select "US"
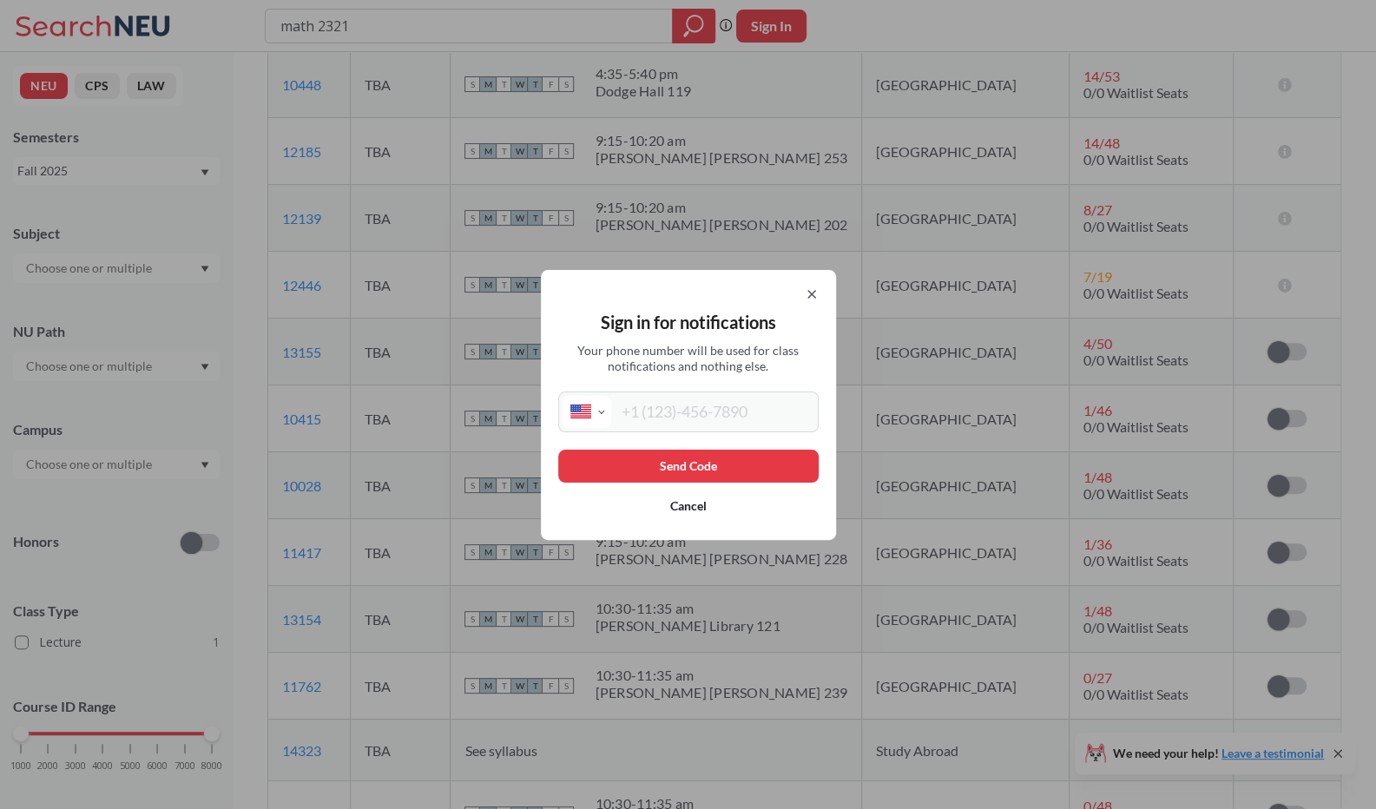
click at [681, 412] on input "tel" at bounding box center [712, 412] width 203 height 32
type input "[PHONE_NUMBER]"
click at [697, 463] on button "Send Code" at bounding box center [688, 466] width 261 height 33
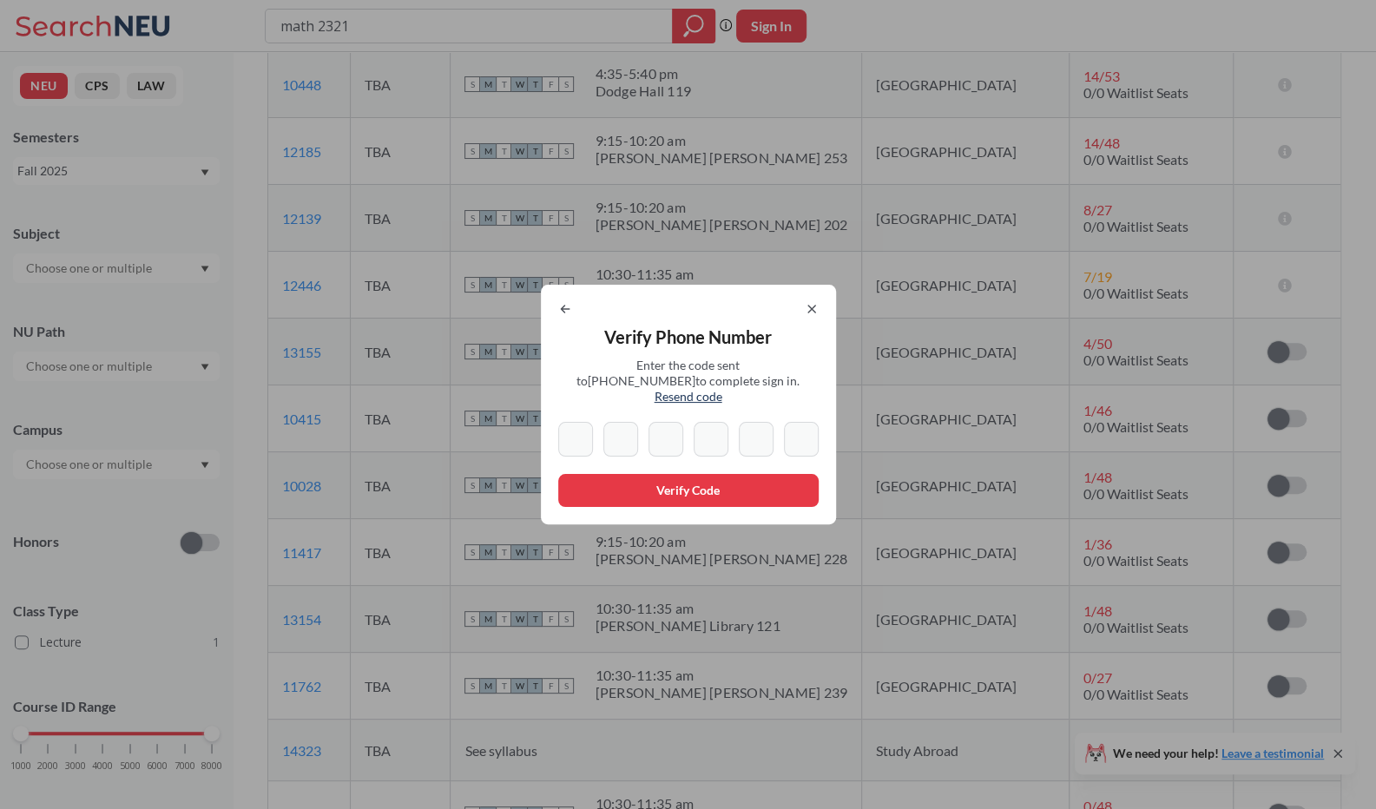
type input "5"
type input "2"
type input "5"
type input "7"
type input "5"
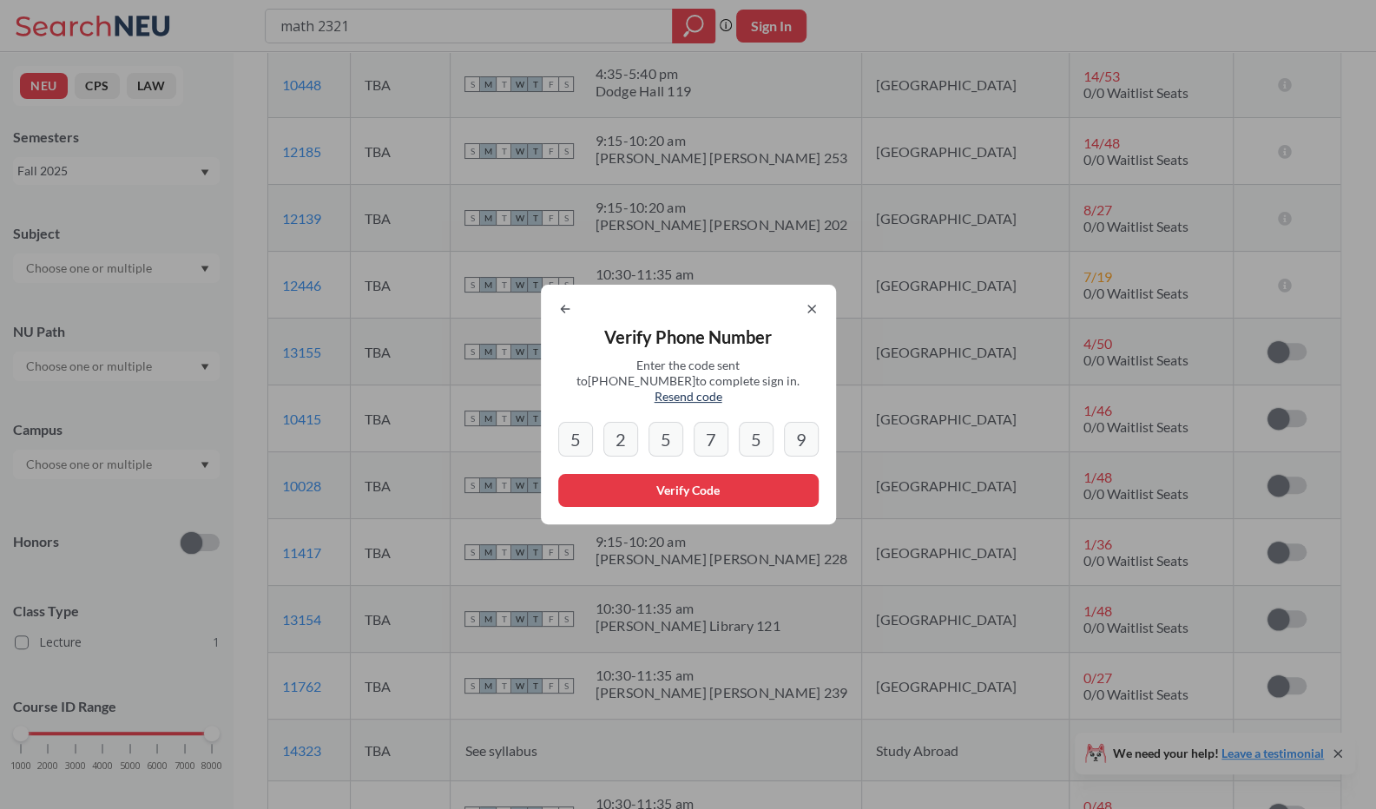
type input "9"
click at [695, 485] on button "Verify Code" at bounding box center [688, 490] width 261 height 33
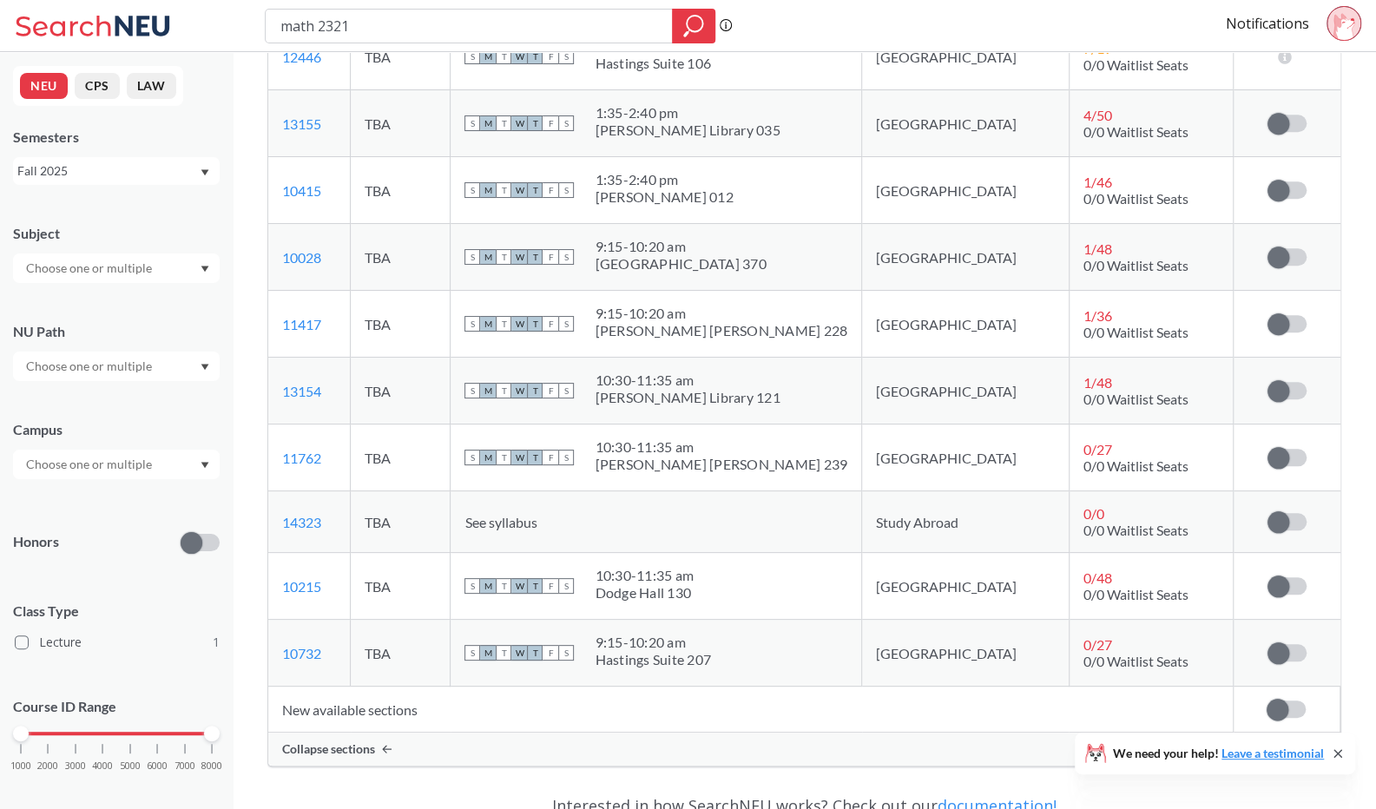
scroll to position [841, 0]
click at [1299, 450] on label at bounding box center [1287, 458] width 39 height 17
click at [1268, 450] on input "checkbox" at bounding box center [1268, 450] width 0 height 0
click at [320, 646] on link "10732" at bounding box center [301, 654] width 39 height 16
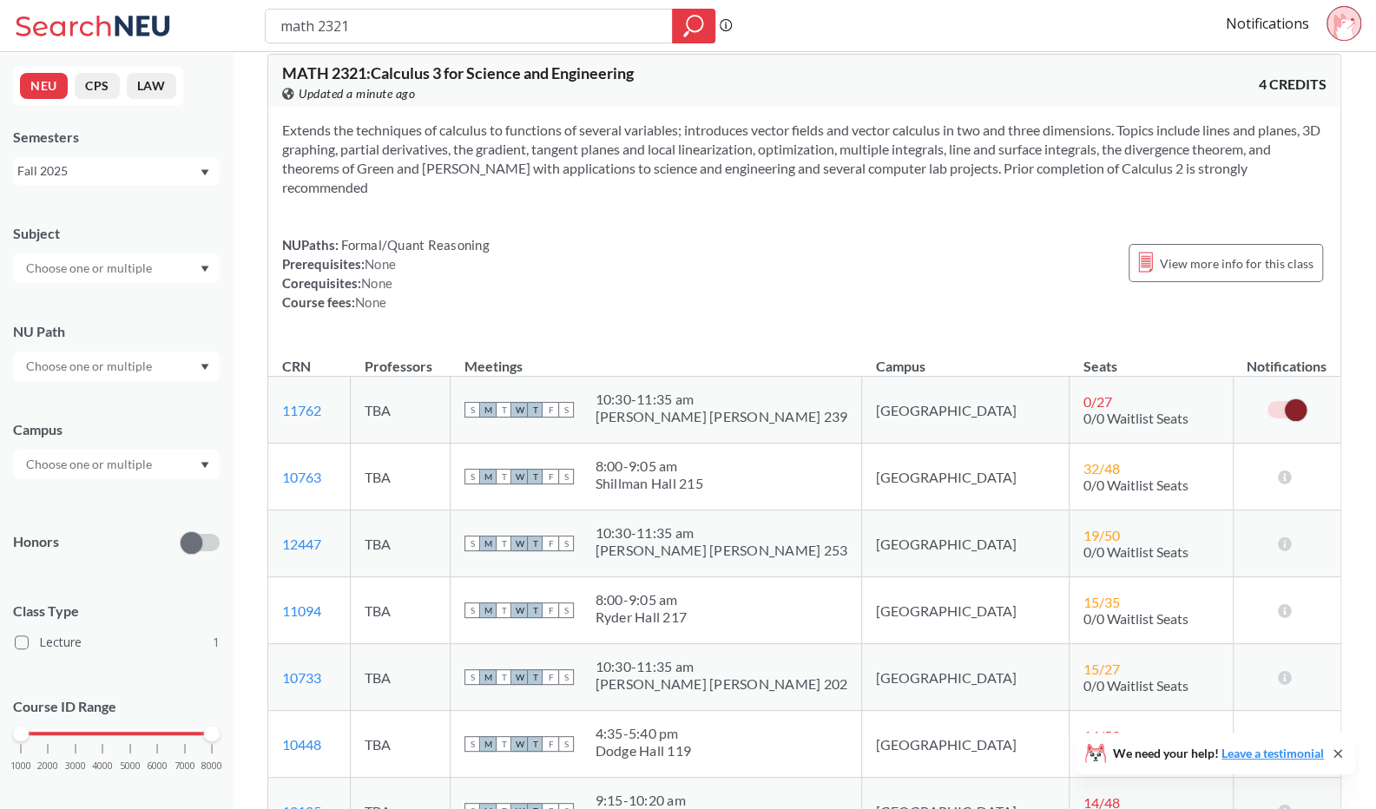
scroll to position [20, 0]
drag, startPoint x: 360, startPoint y: 23, endPoint x: 243, endPoint y: 27, distance: 116.4
click at [243, 27] on div "math 2321 Phrase search guarantees the exact search appears in the results. Ex.…" at bounding box center [688, 26] width 1376 height 52
type input "artg 1271"
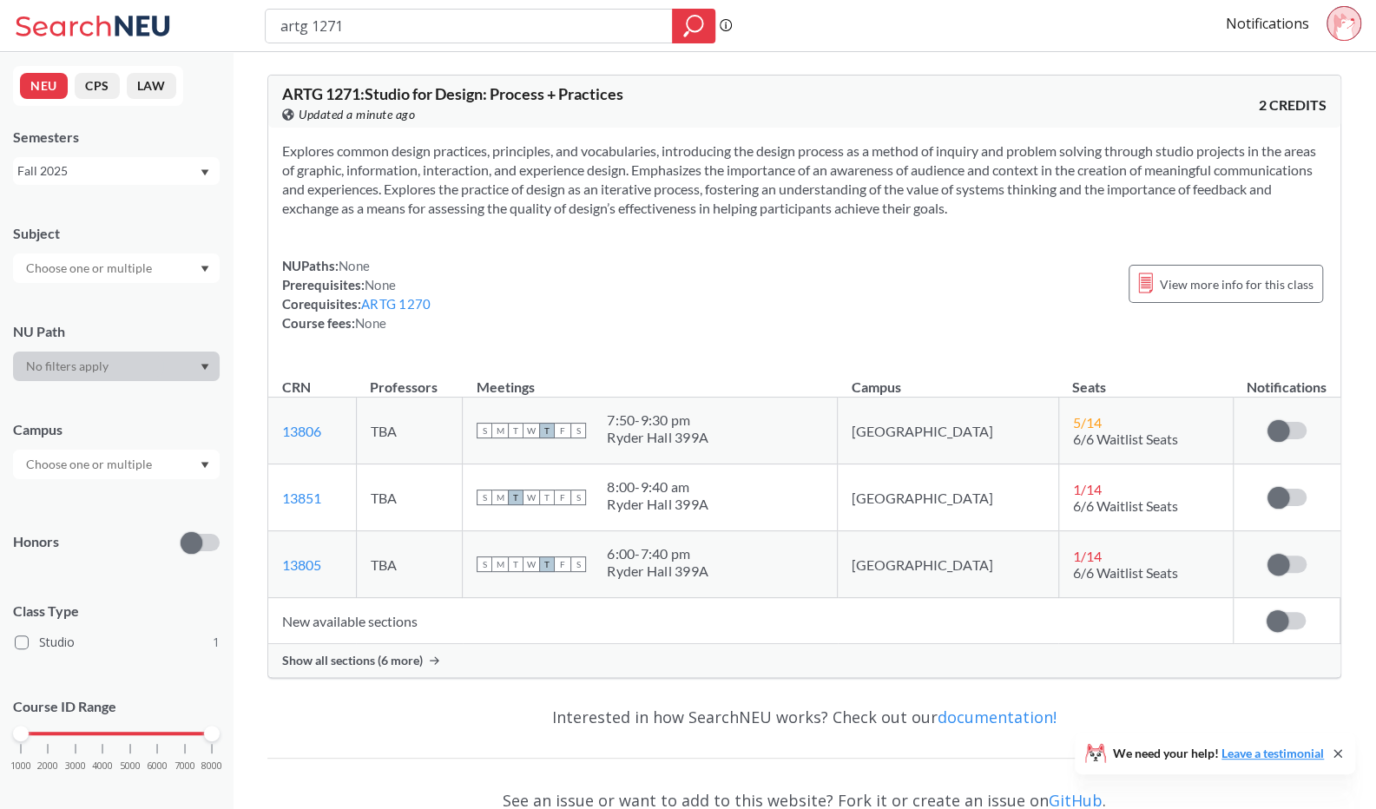
click at [432, 658] on icon at bounding box center [435, 661] width 10 height 8
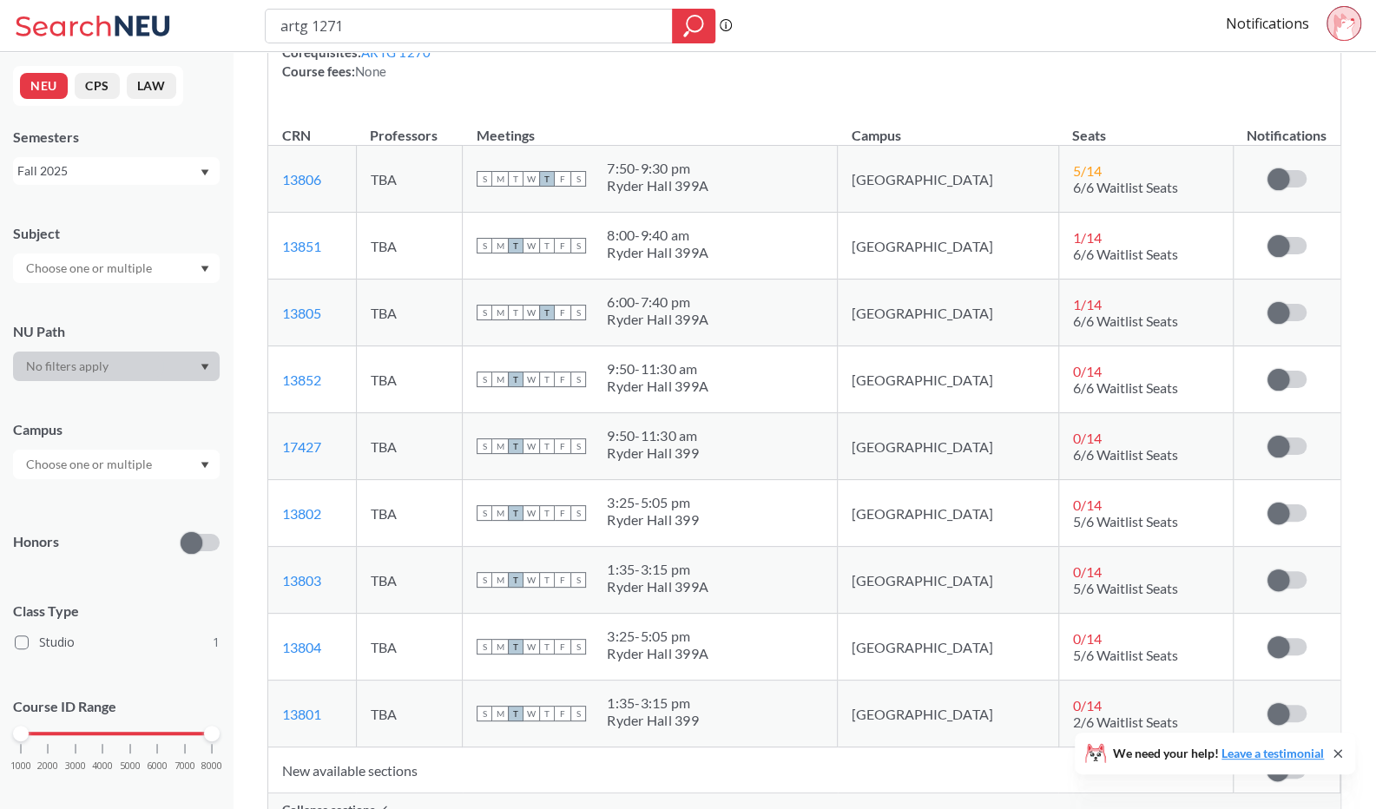
scroll to position [253, 0]
click at [1296, 637] on label at bounding box center [1287, 645] width 39 height 17
click at [1268, 637] on input "checkbox" at bounding box center [1268, 637] width 0 height 0
click at [1297, 504] on label at bounding box center [1287, 512] width 39 height 17
click at [1268, 504] on input "checkbox" at bounding box center [1268, 504] width 0 height 0
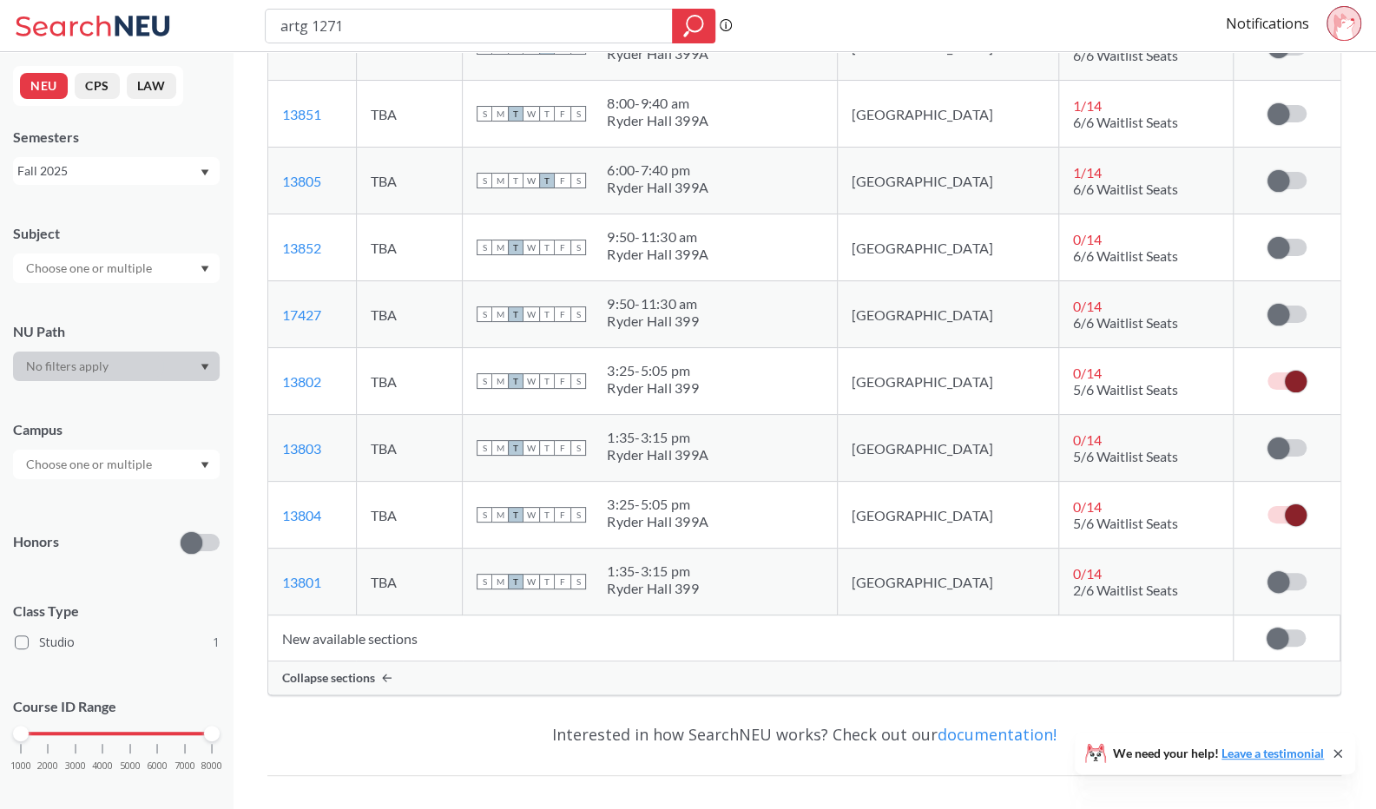
scroll to position [399, 0]
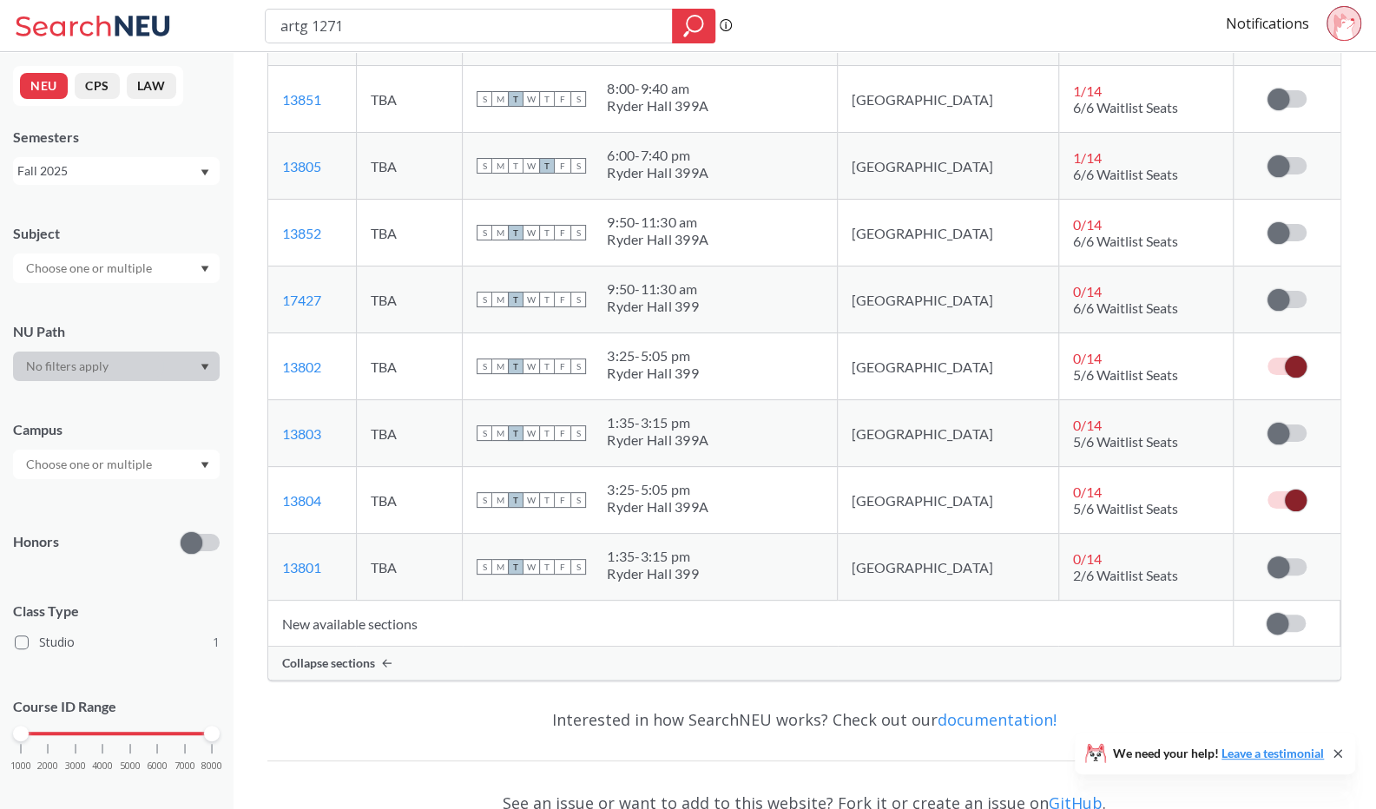
click at [1303, 616] on label at bounding box center [1286, 623] width 39 height 17
click at [1267, 615] on input "checkbox" at bounding box center [1267, 615] width 0 height 0
